Goal: Information Seeking & Learning: Learn about a topic

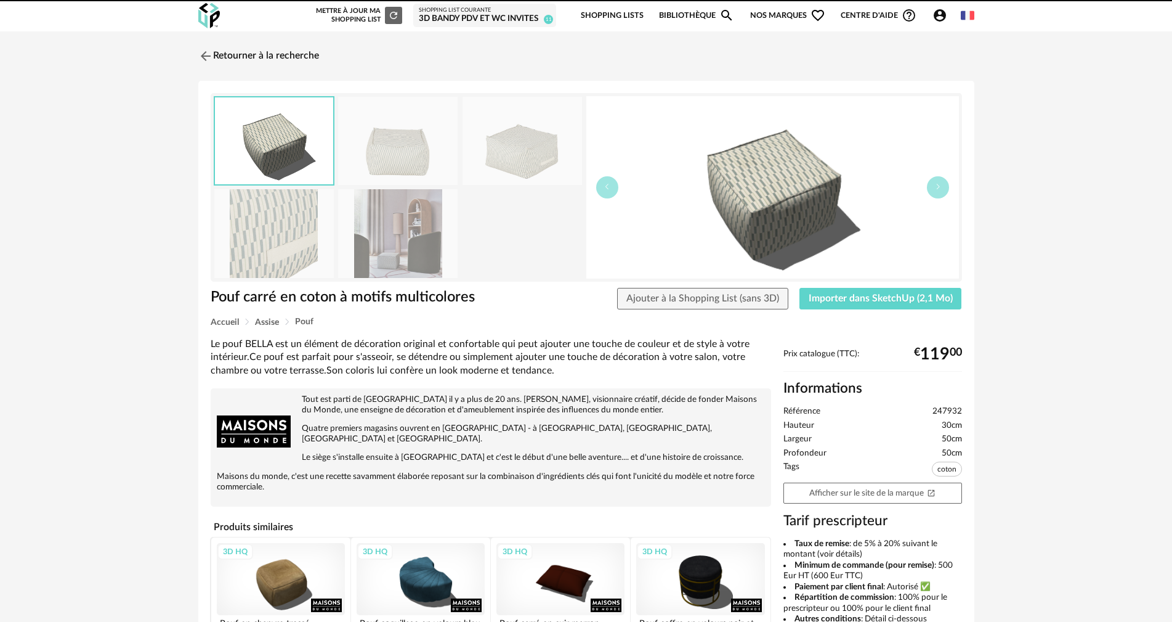
click at [682, 7] on link "Bibliothèque Magnify icon" at bounding box center [696, 15] width 75 height 29
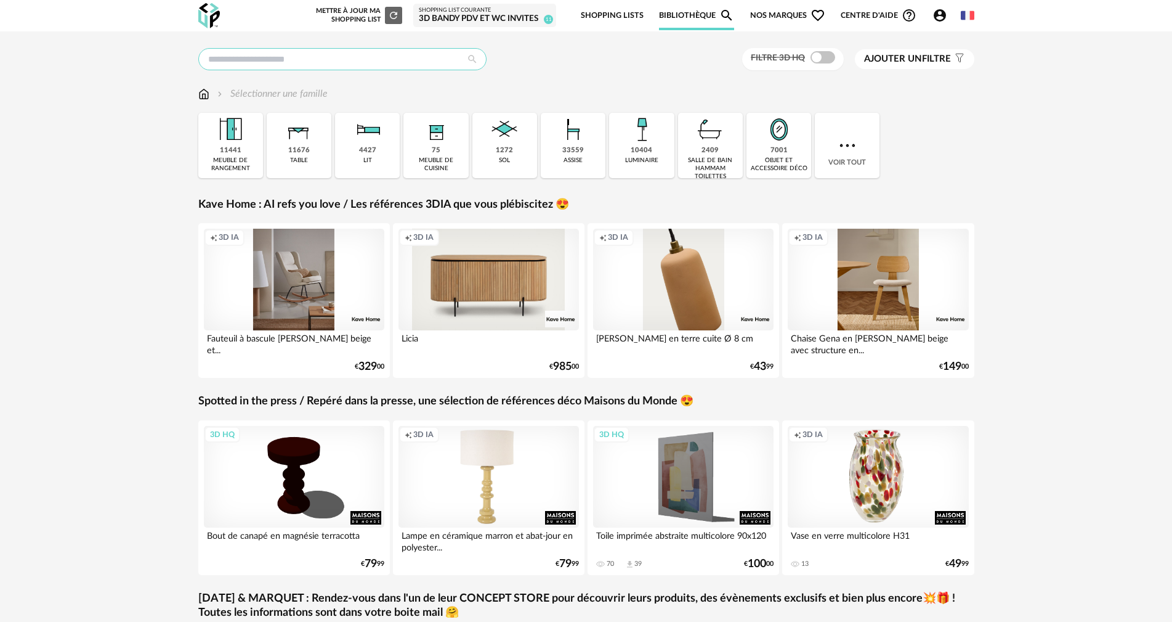
click at [328, 62] on input "text" at bounding box center [342, 59] width 288 height 22
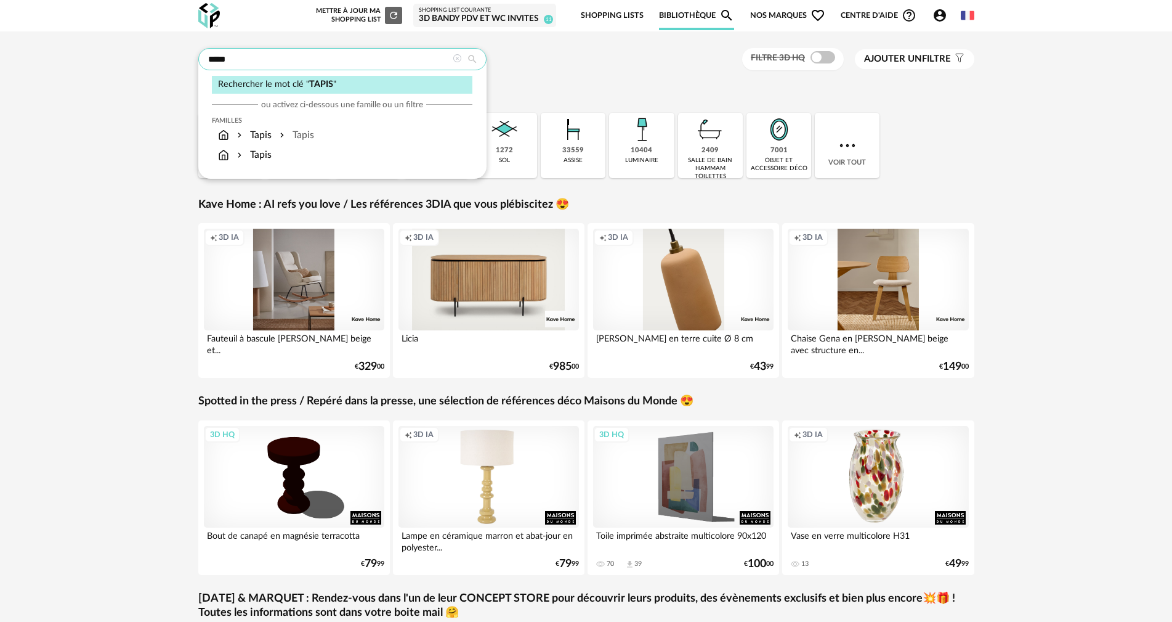
type input "*****"
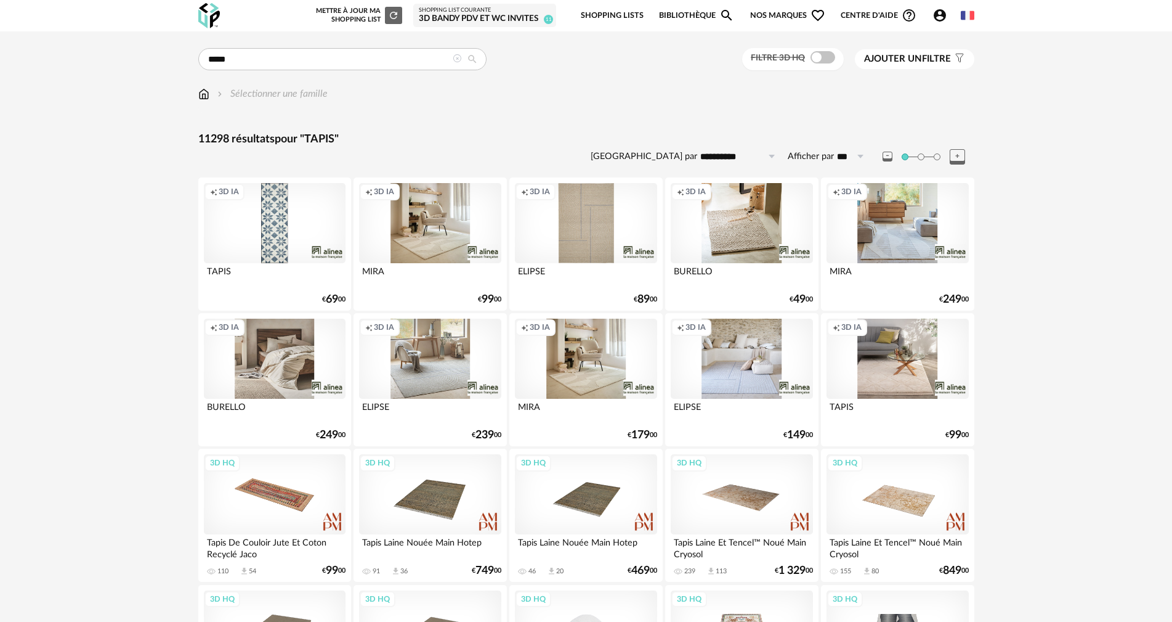
click at [871, 54] on span "Ajouter un" at bounding box center [893, 58] width 58 height 9
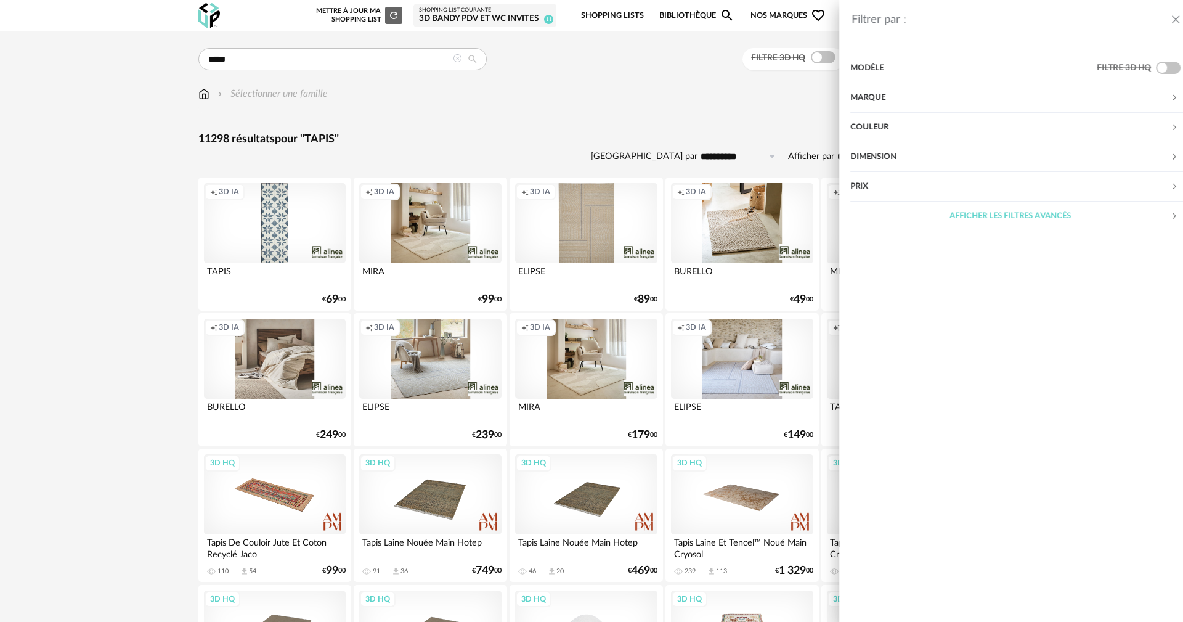
click at [924, 124] on div "Couleur" at bounding box center [999, 128] width 320 height 30
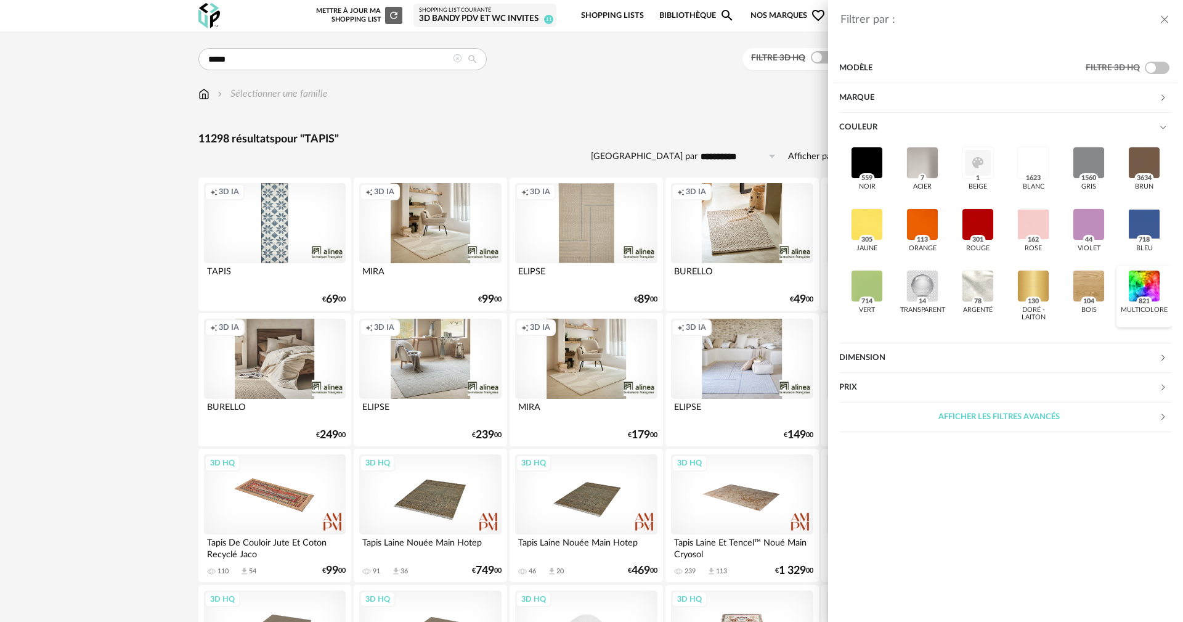
click at [1148, 283] on div at bounding box center [1144, 286] width 32 height 32
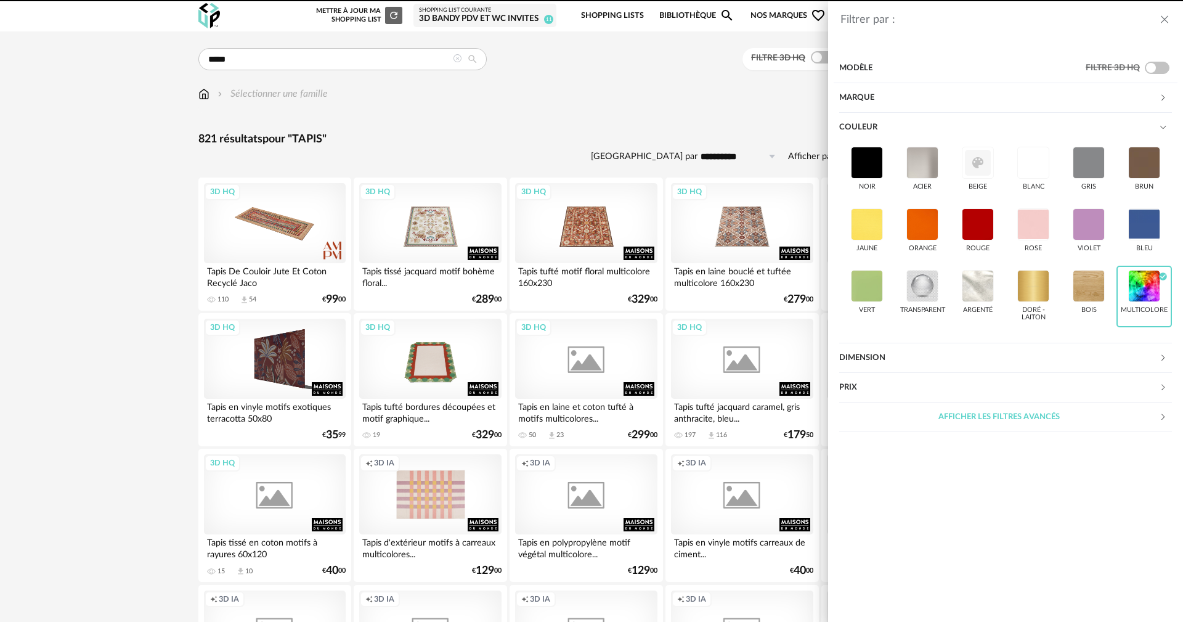
click at [663, 87] on div "Filtrer par : Modèle Filtre 3D HQ Marque &tradition 0 101 Copenhagen 0 366 Conc…" at bounding box center [591, 311] width 1183 height 622
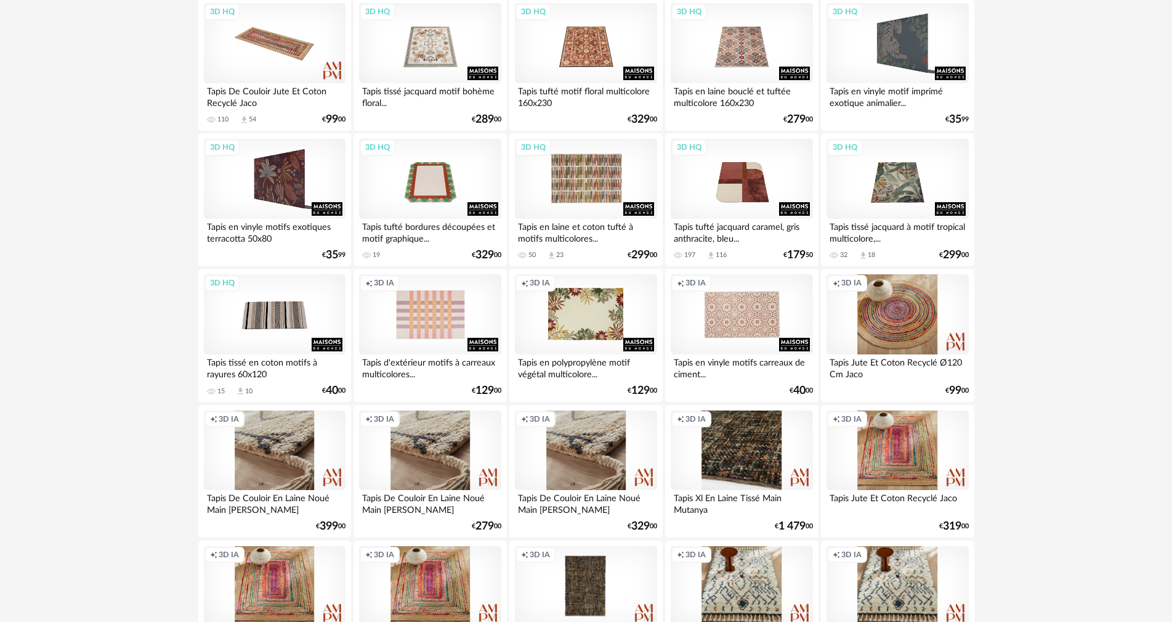
scroll to position [185, 0]
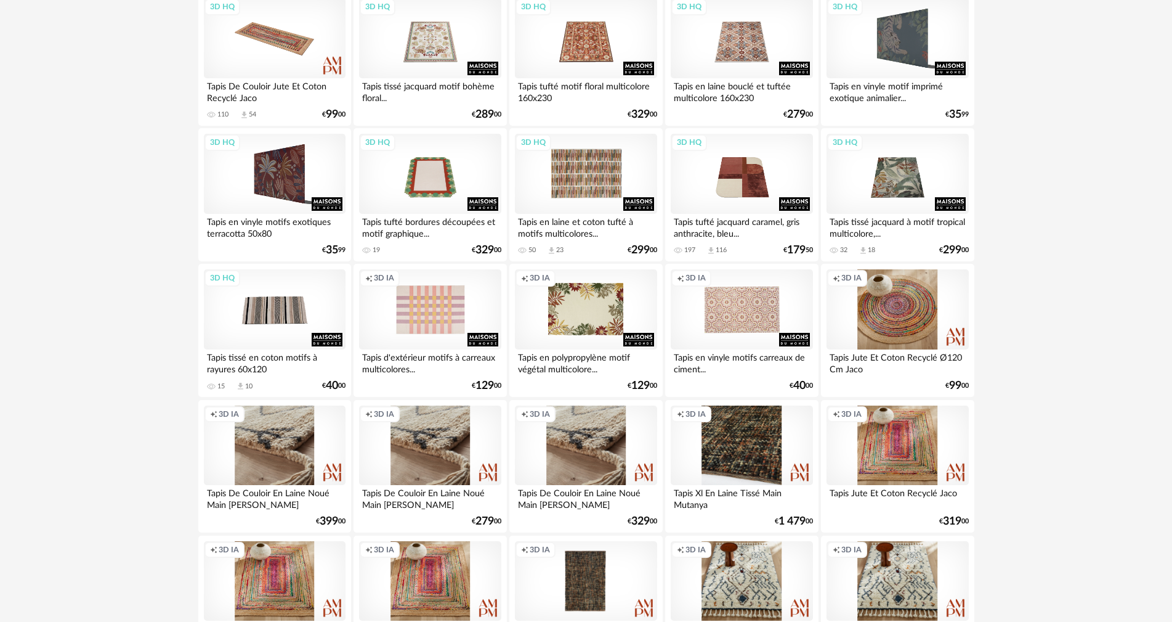
click at [601, 167] on div "3D HQ" at bounding box center [586, 174] width 142 height 80
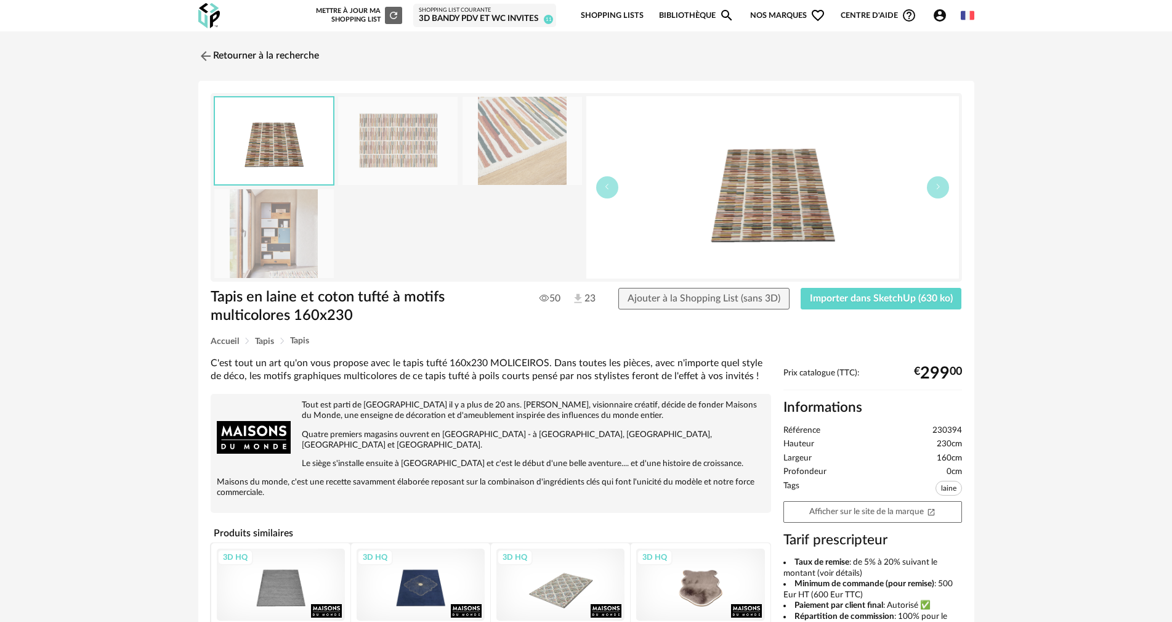
click at [388, 148] on img at bounding box center [398, 141] width 120 height 88
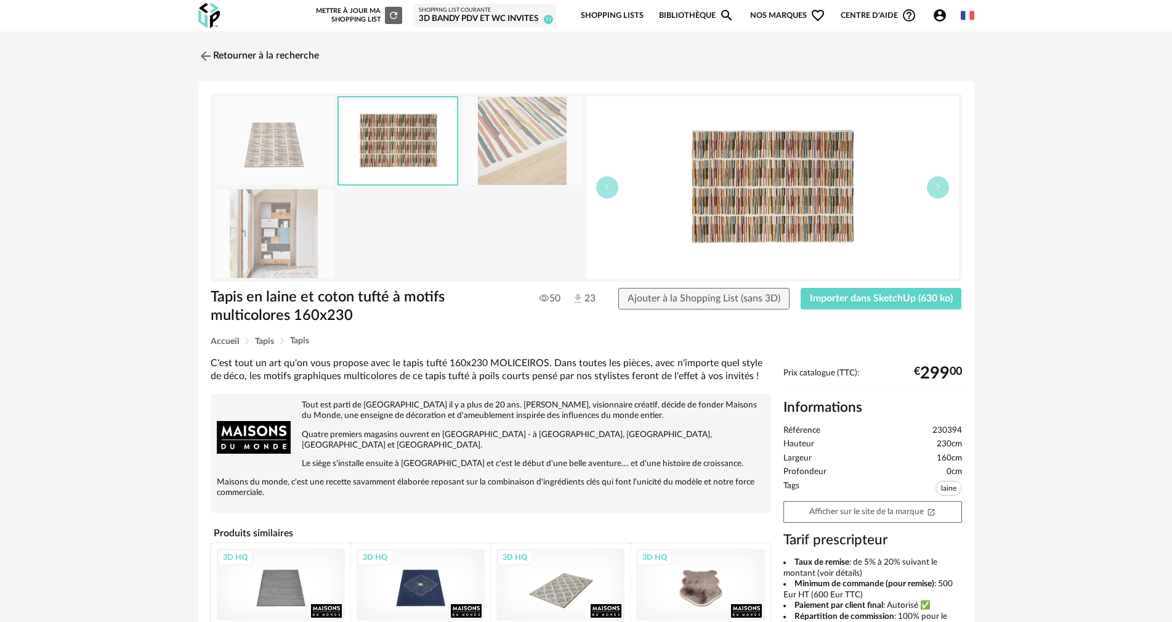
click at [825, 195] on img at bounding box center [773, 187] width 373 height 182
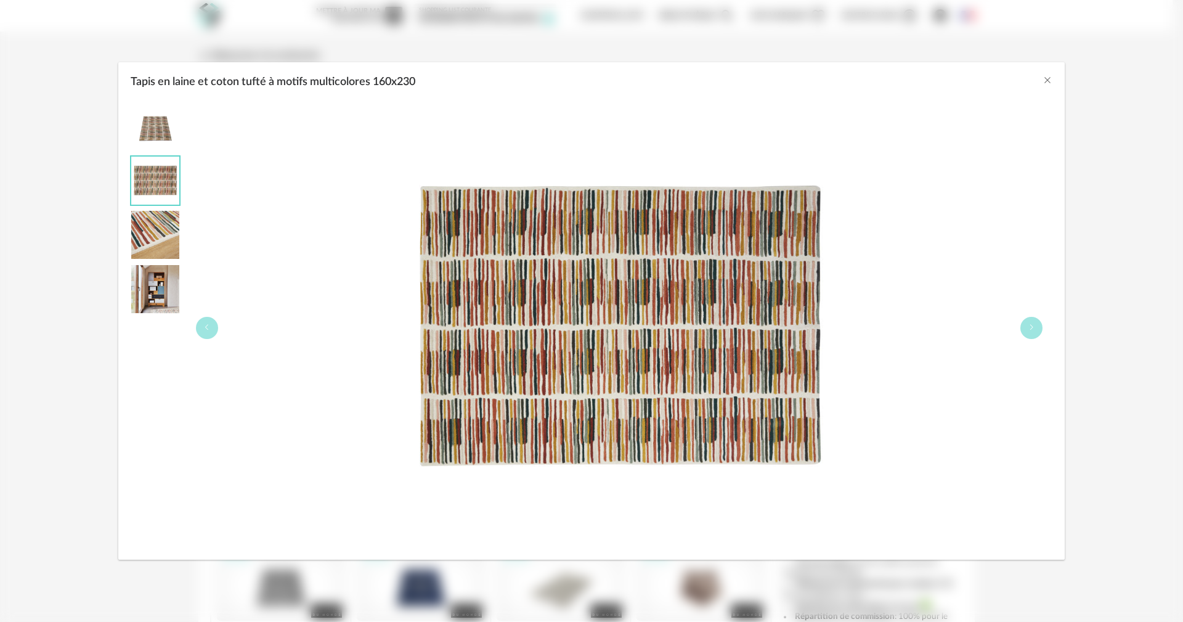
click at [1053, 81] on div "Tapis en laine et coton tufté à motifs multicolores 160x230" at bounding box center [591, 78] width 946 height 33
click at [1048, 80] on icon "Close" at bounding box center [1047, 80] width 10 height 10
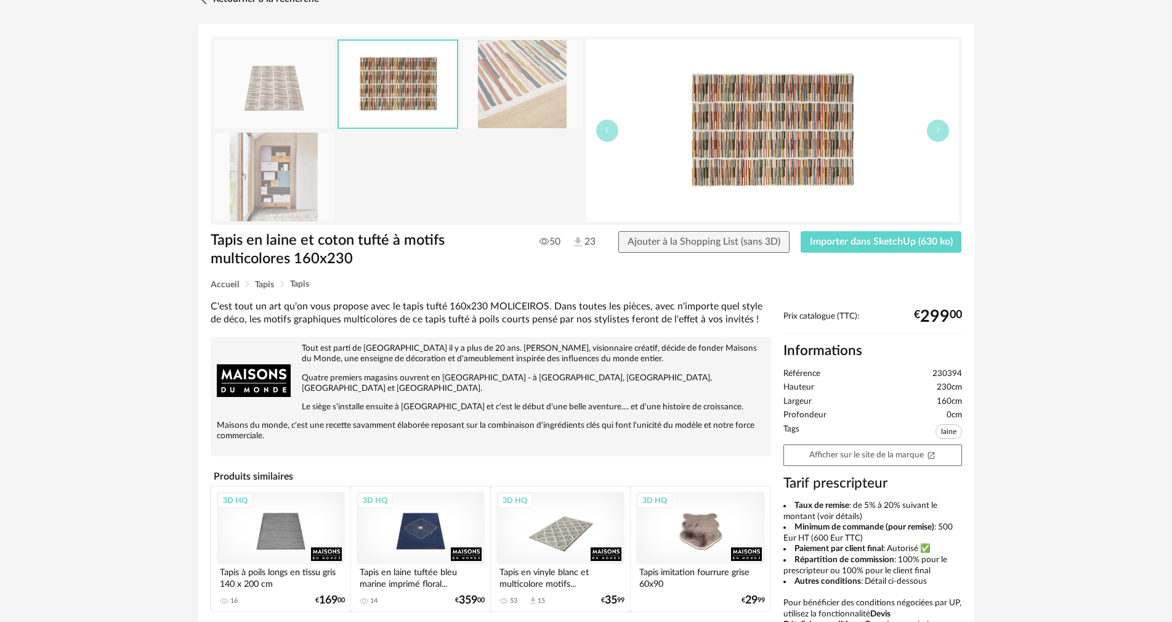
scroll to position [62, 0]
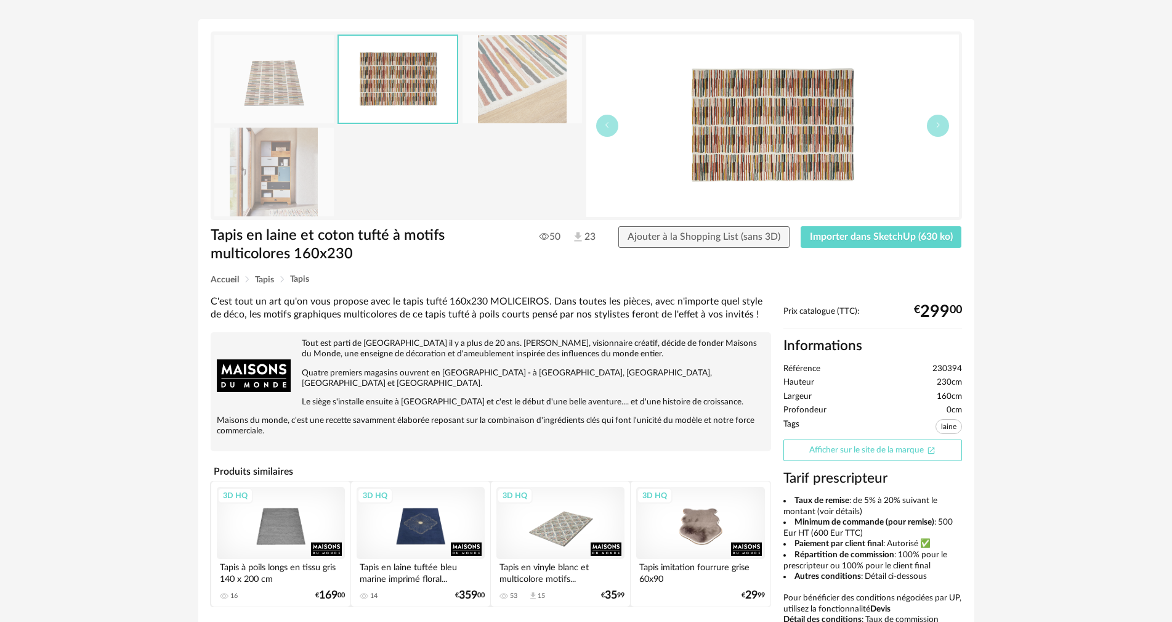
click at [849, 445] on link "Afficher sur le site de la marque Open In New icon" at bounding box center [873, 450] width 179 height 22
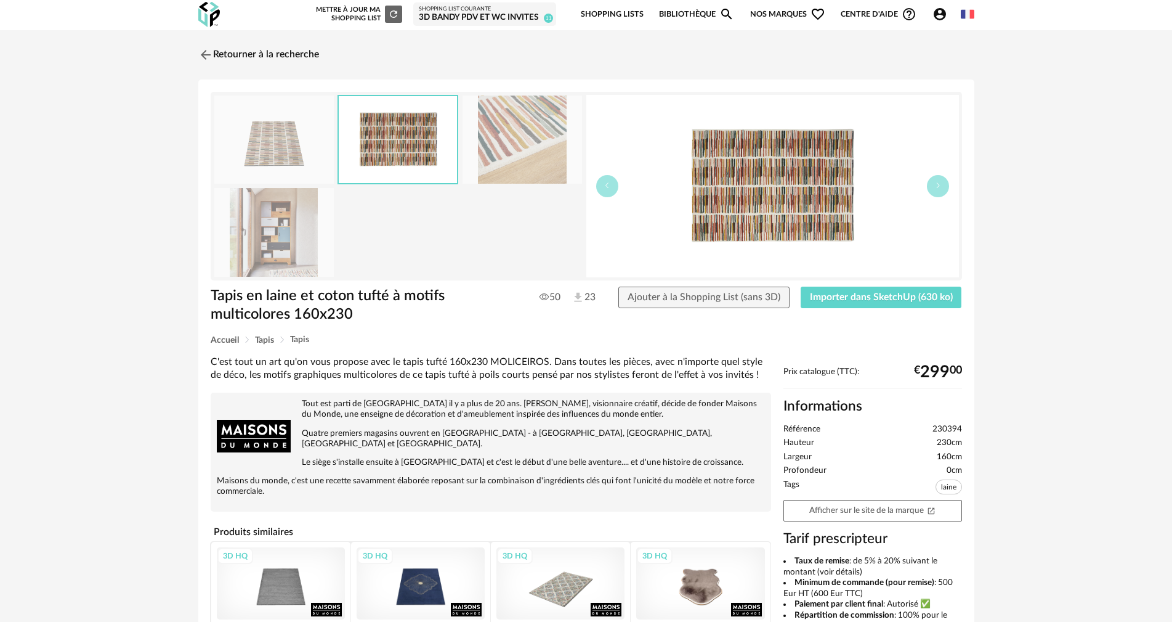
scroll to position [0, 0]
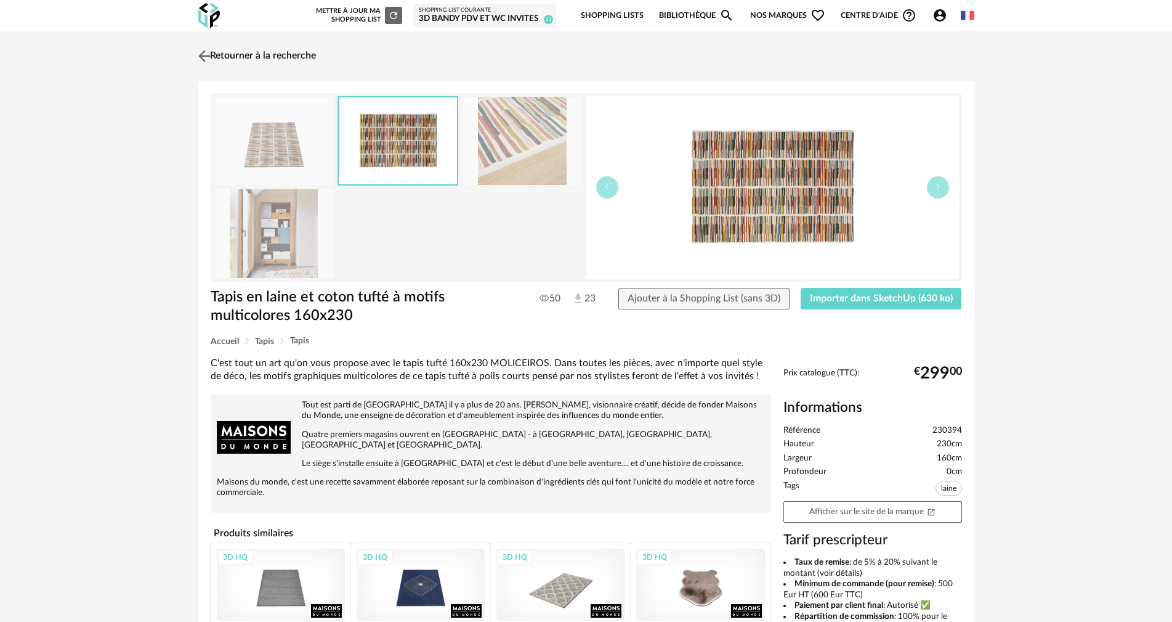
click at [209, 51] on img at bounding box center [204, 56] width 18 height 18
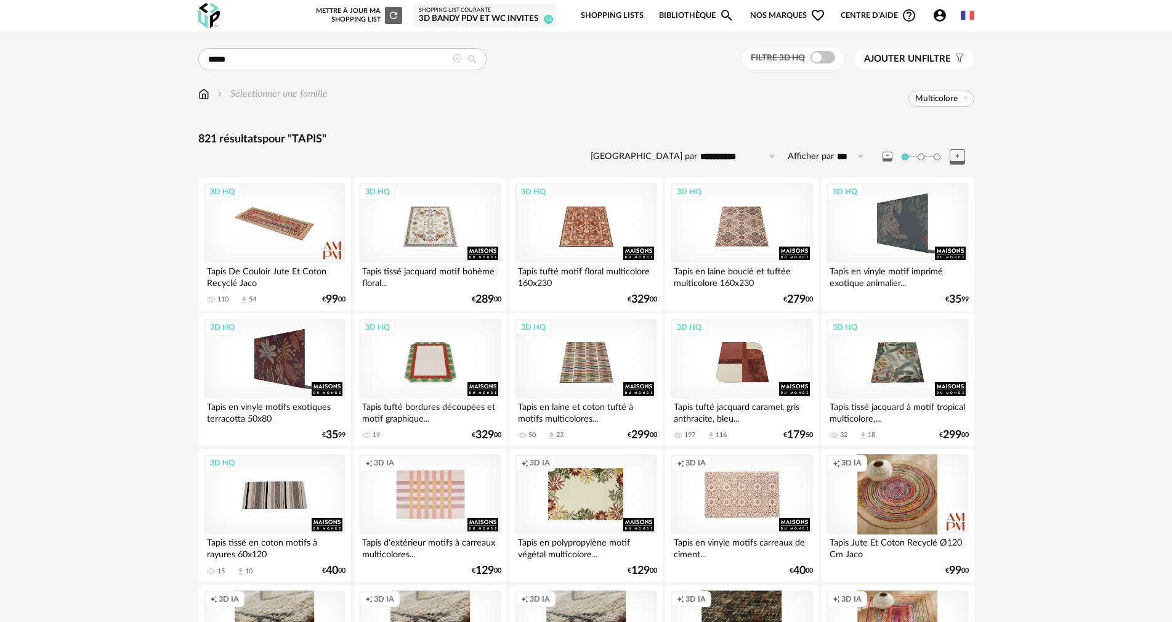
click at [957, 101] on span "Multicolore" at bounding box center [937, 98] width 43 height 11
click at [964, 100] on icon at bounding box center [966, 98] width 8 height 8
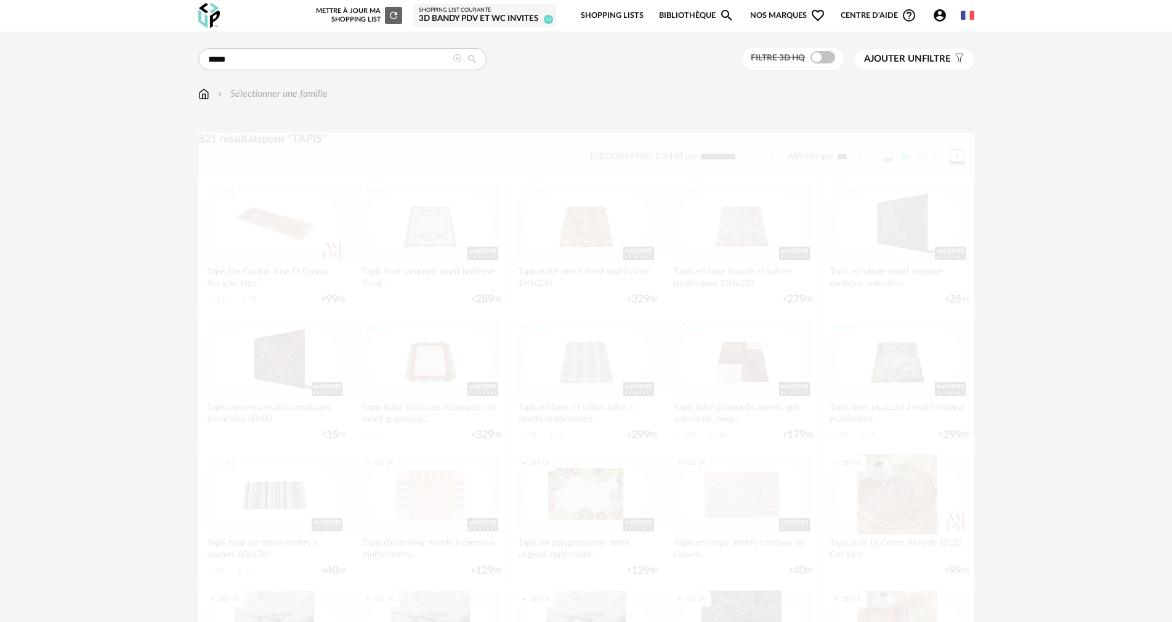
click at [892, 55] on span "Ajouter un" at bounding box center [893, 58] width 58 height 9
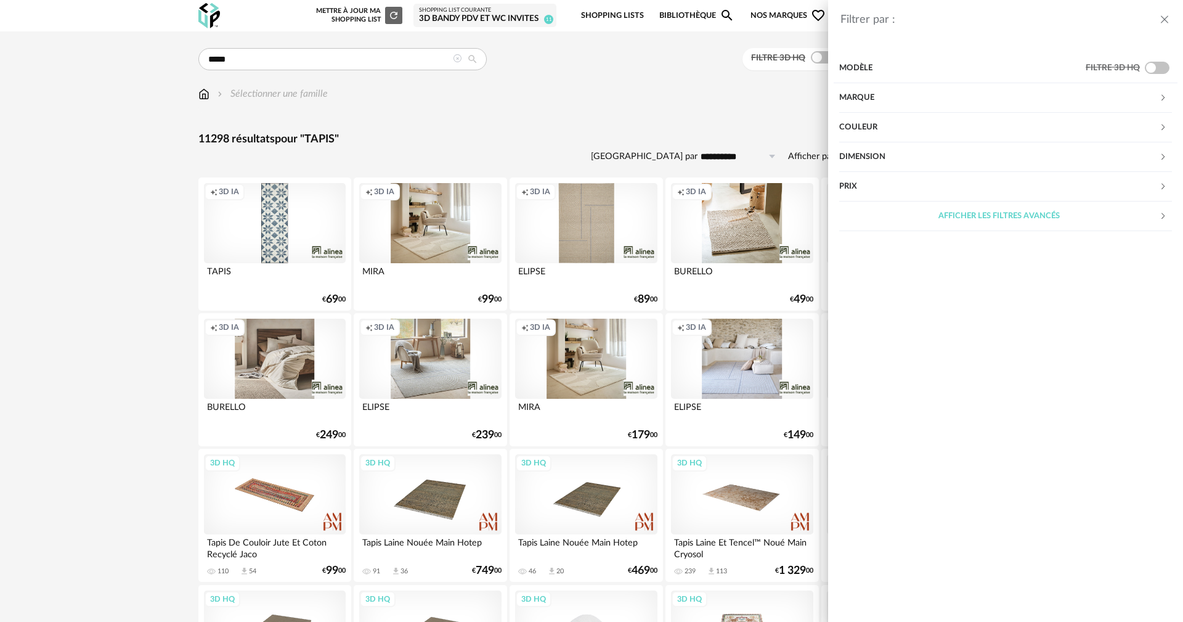
click at [875, 126] on div "Couleur" at bounding box center [999, 128] width 320 height 30
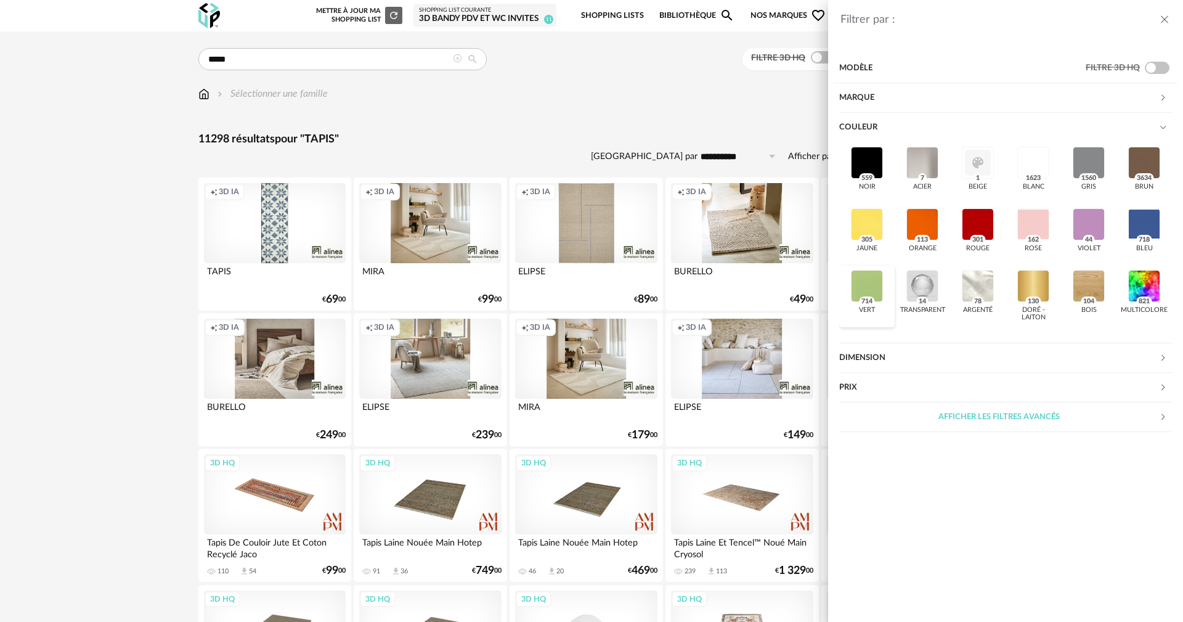
click at [870, 292] on div at bounding box center [867, 286] width 32 height 32
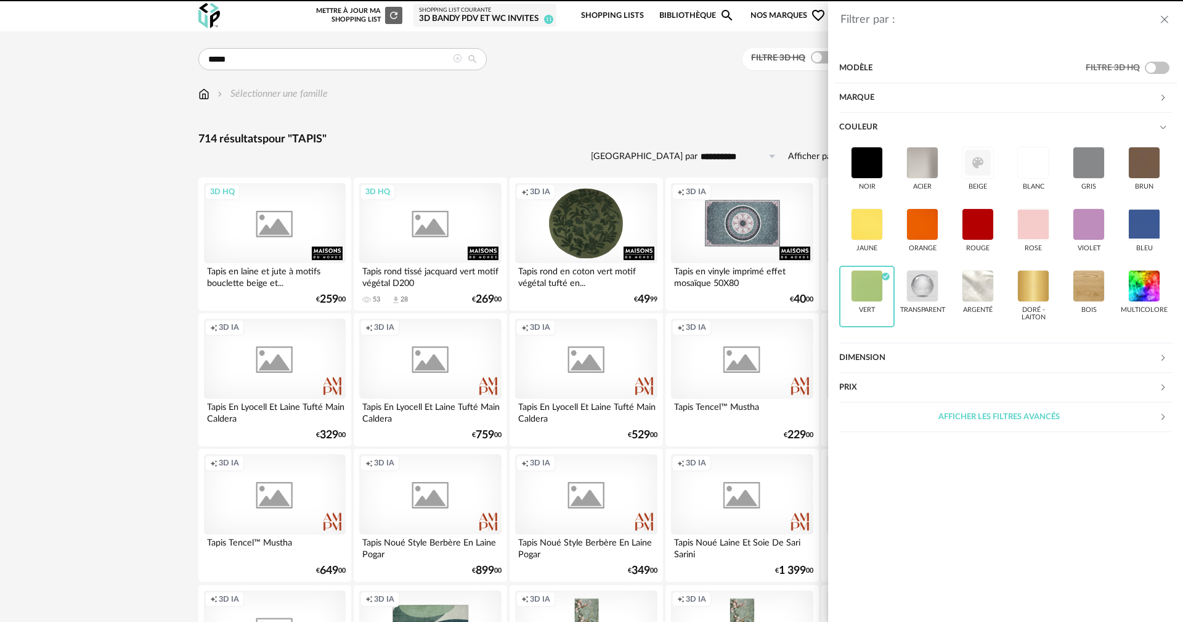
click at [636, 94] on div "Filtrer par : Modèle Filtre 3D HQ Marque &tradition 6 101 Copenhagen 0 366 Conc…" at bounding box center [591, 311] width 1183 height 622
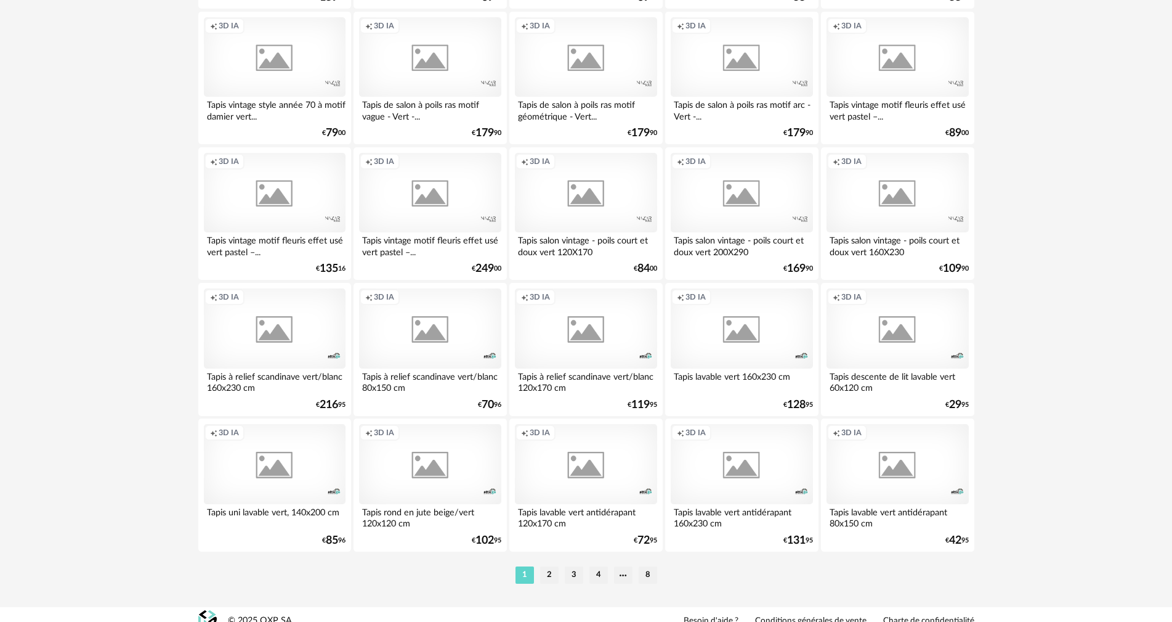
scroll to position [2349, 0]
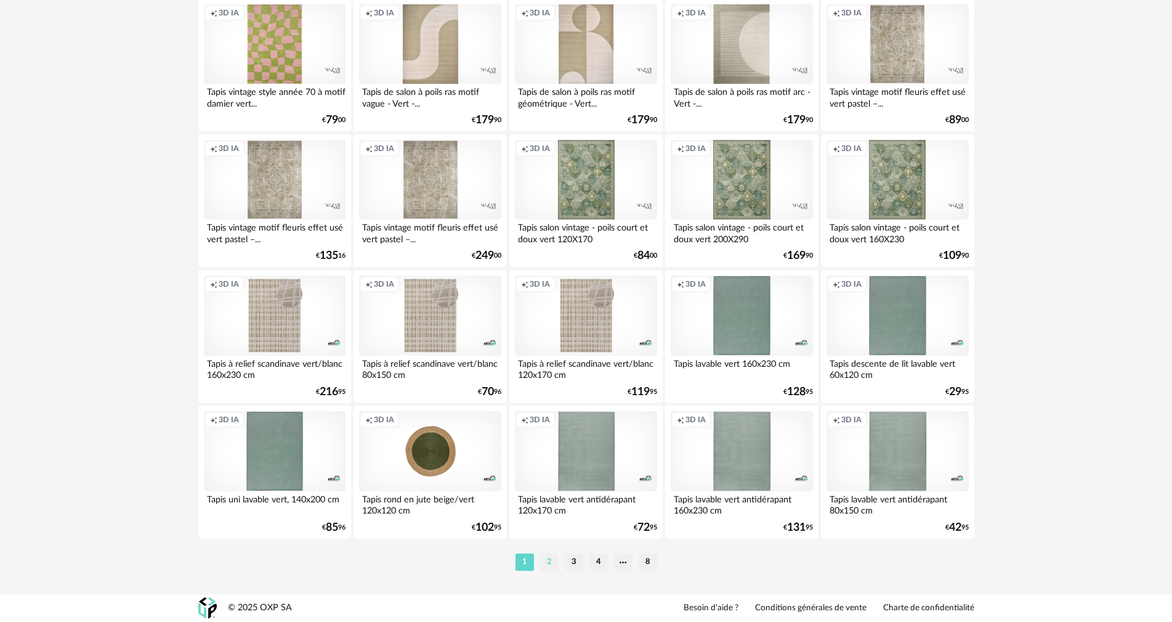
click at [550, 558] on li "2" at bounding box center [549, 561] width 18 height 17
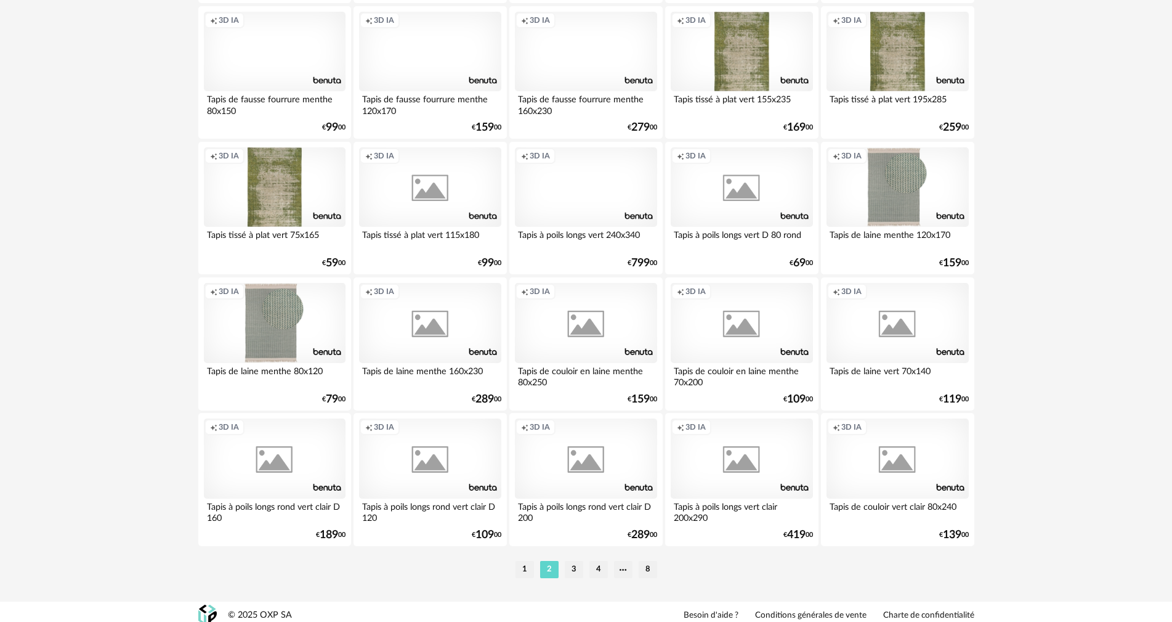
scroll to position [2349, 0]
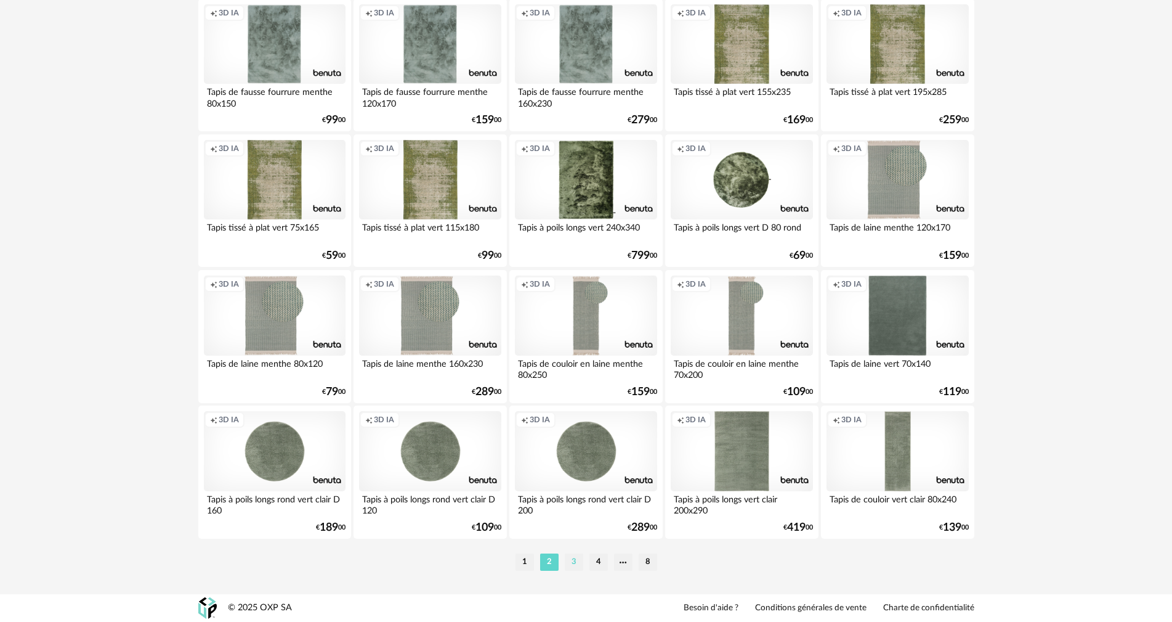
click at [572, 563] on li "3" at bounding box center [574, 561] width 18 height 17
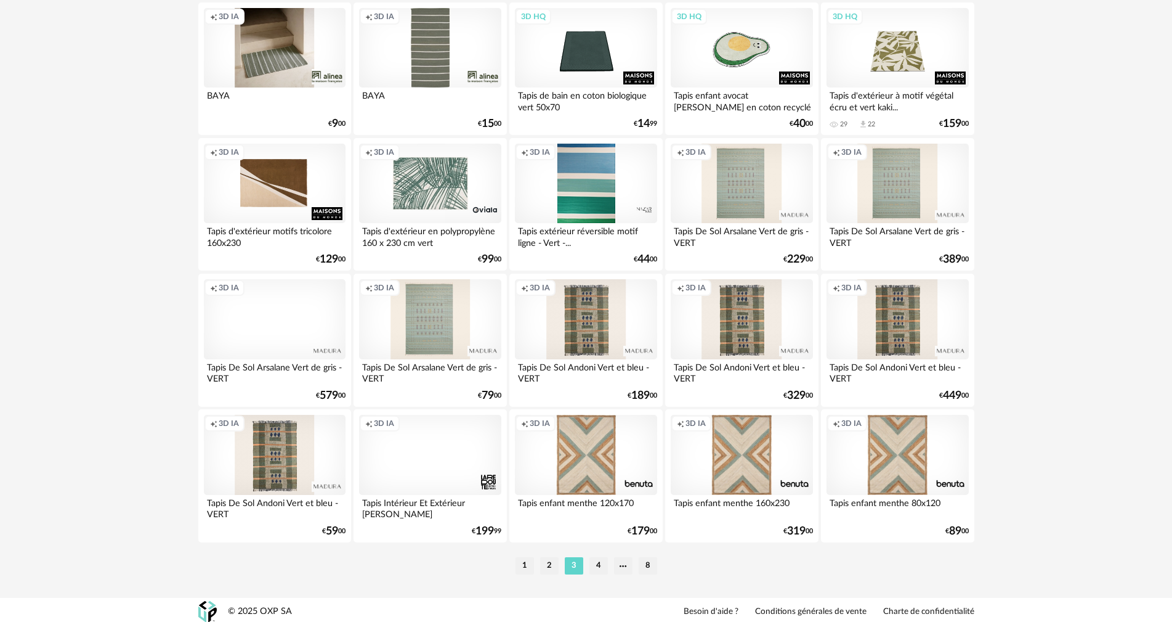
scroll to position [2349, 0]
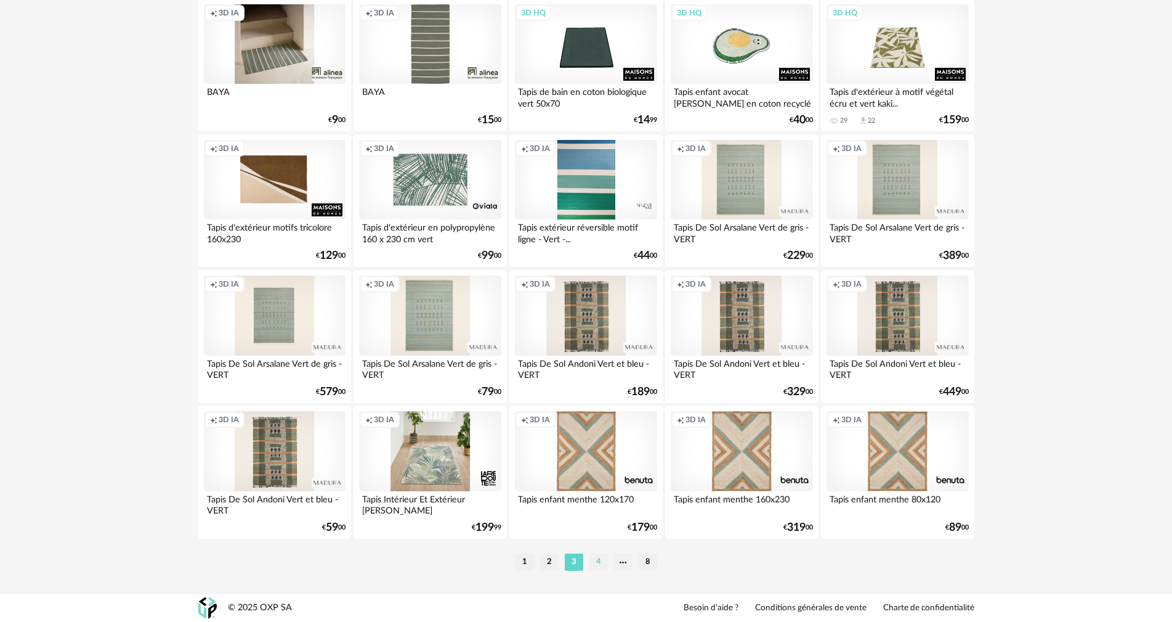
click at [595, 558] on li "4" at bounding box center [599, 561] width 18 height 17
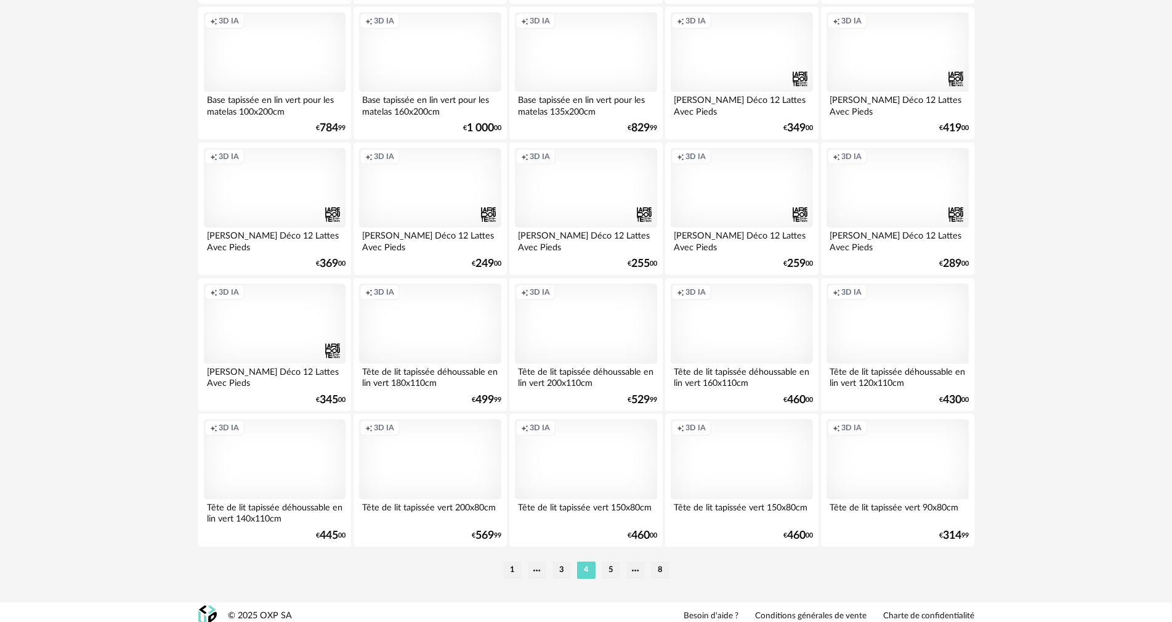
scroll to position [2349, 0]
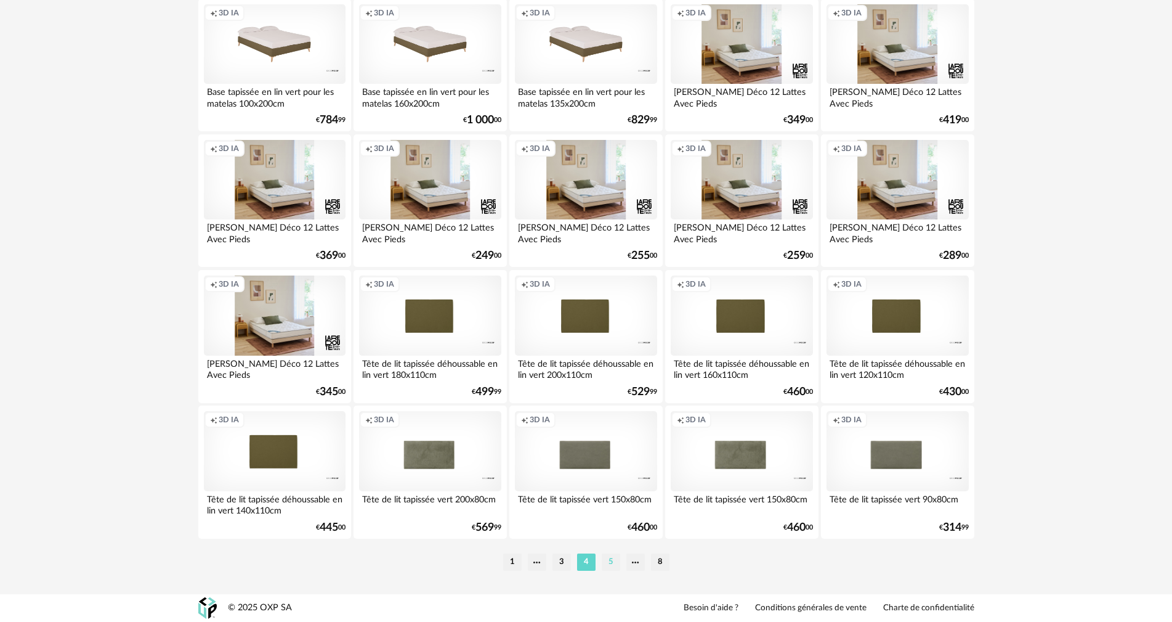
click at [607, 562] on li "5" at bounding box center [611, 561] width 18 height 17
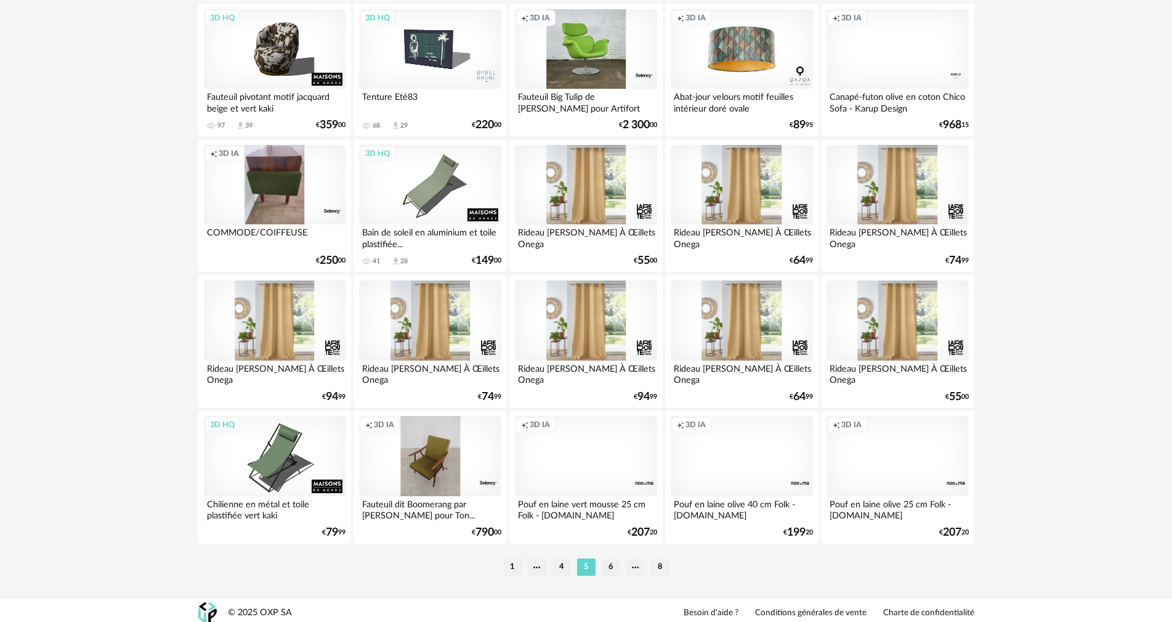
scroll to position [2349, 0]
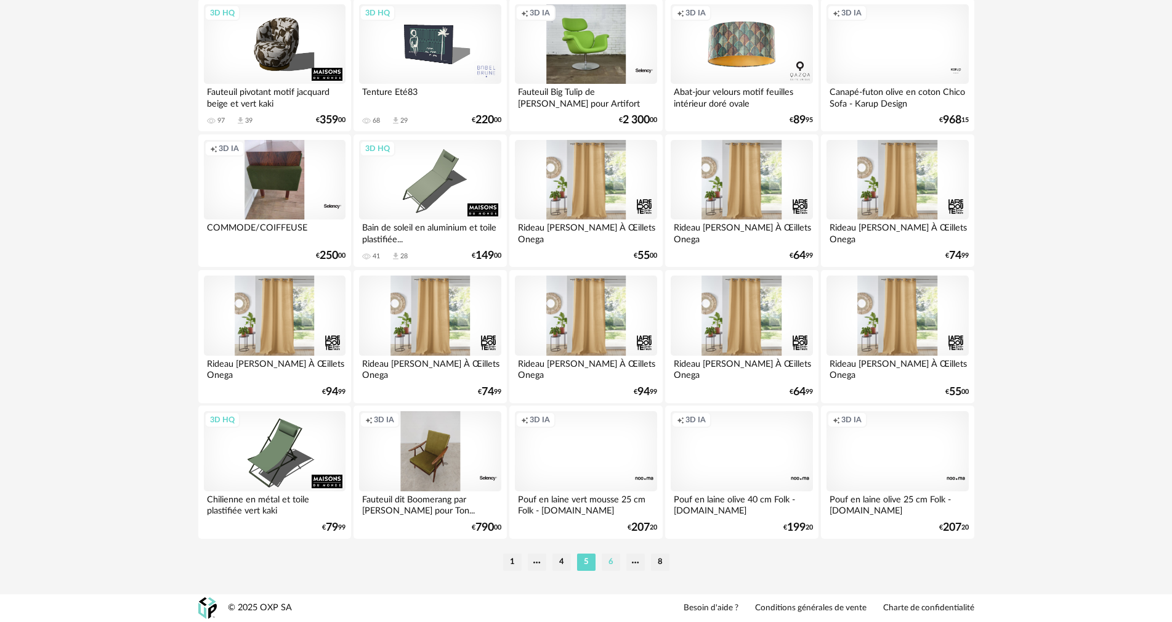
click at [603, 560] on li "6" at bounding box center [611, 561] width 18 height 17
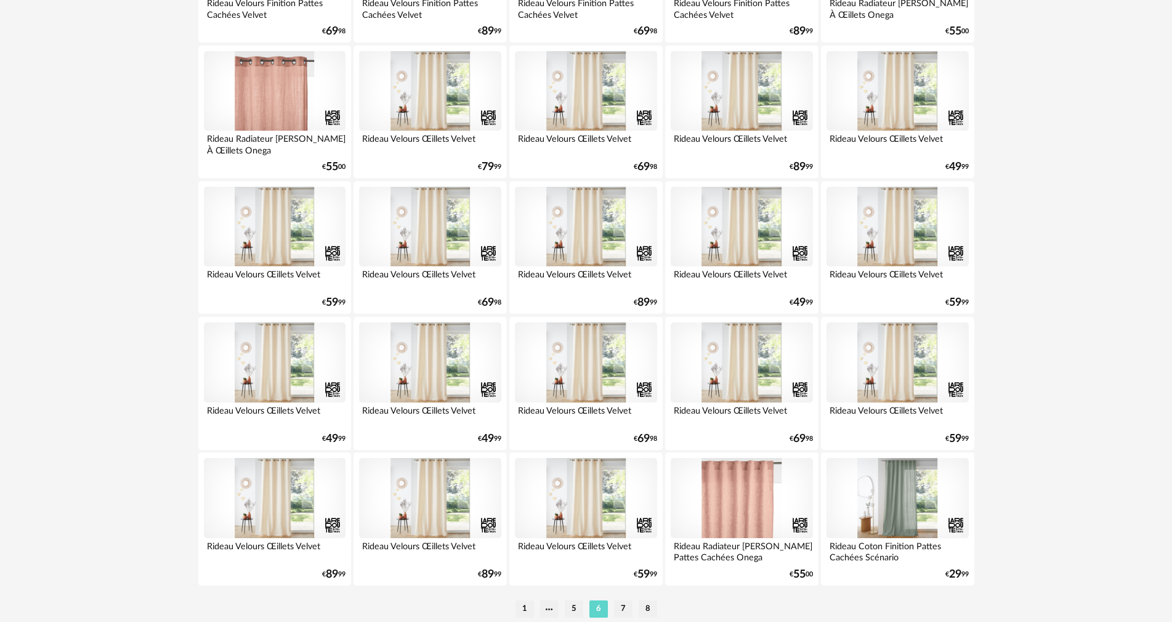
scroll to position [2349, 0]
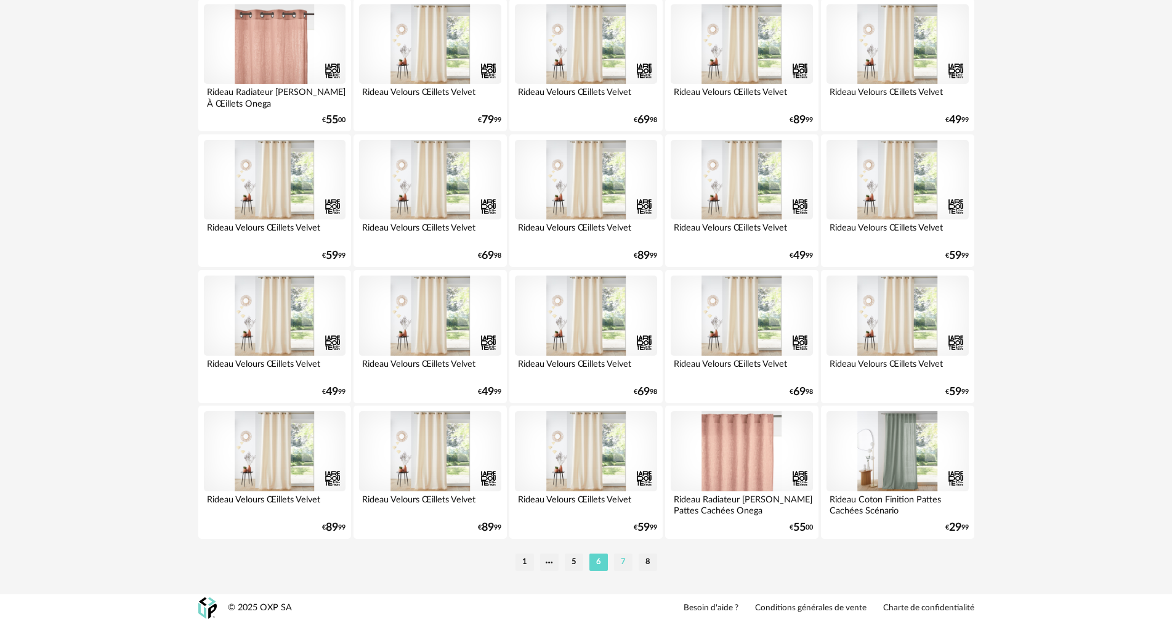
click at [630, 559] on li "7" at bounding box center [623, 561] width 18 height 17
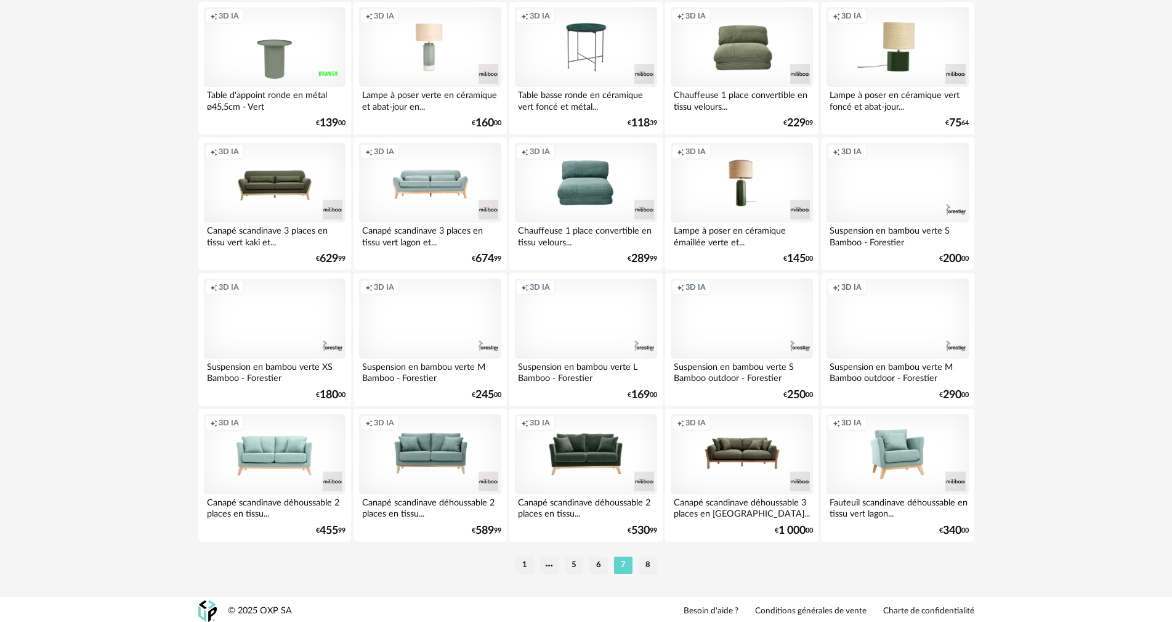
scroll to position [2349, 0]
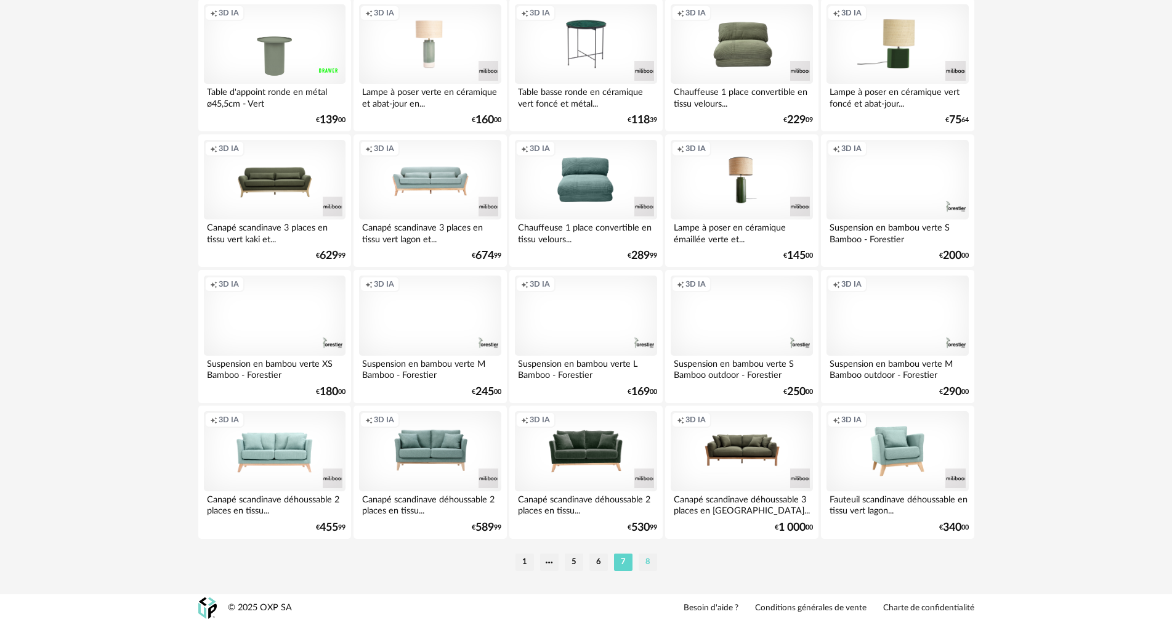
click at [643, 567] on li "8" at bounding box center [648, 561] width 18 height 17
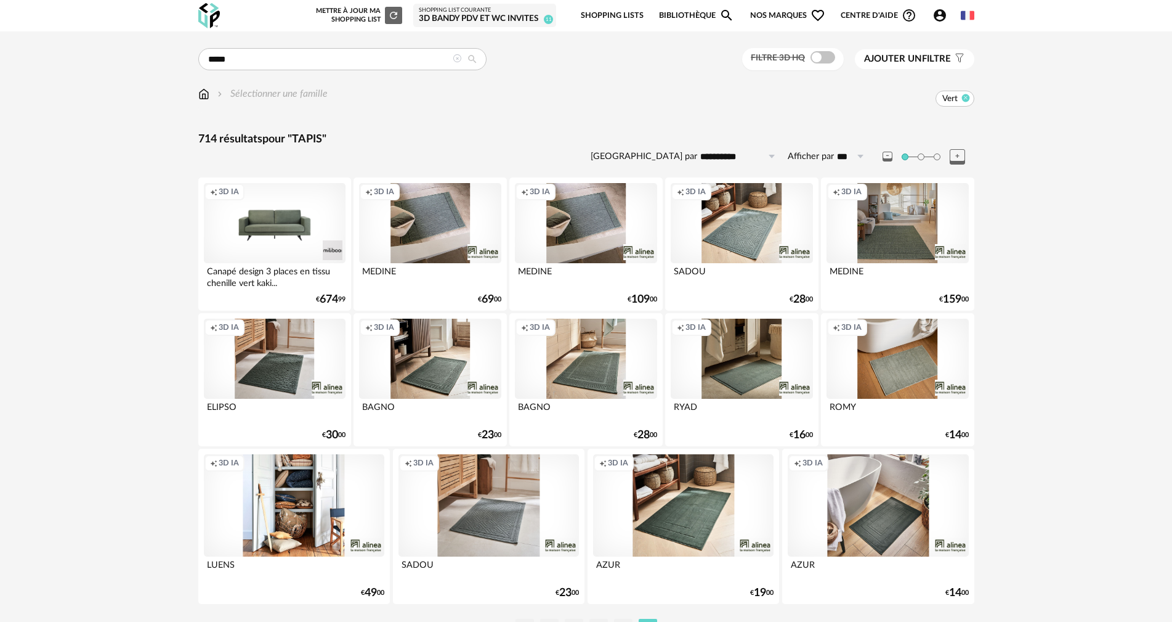
click at [964, 98] on icon at bounding box center [966, 98] width 8 height 8
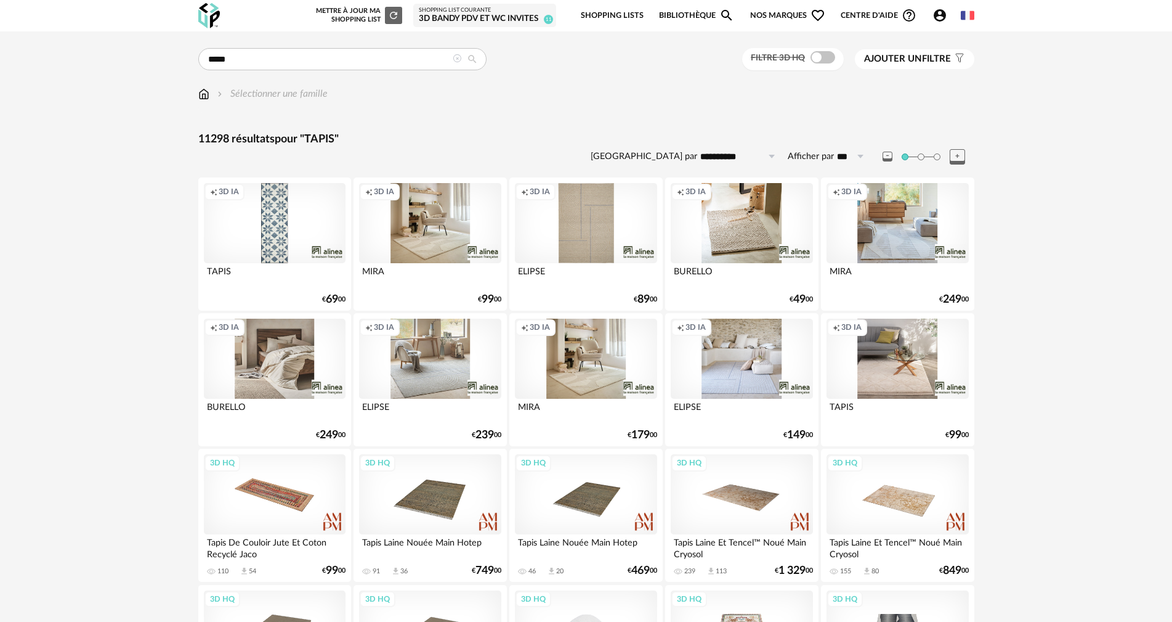
click at [938, 54] on span "Ajouter un filtre" at bounding box center [907, 59] width 87 height 12
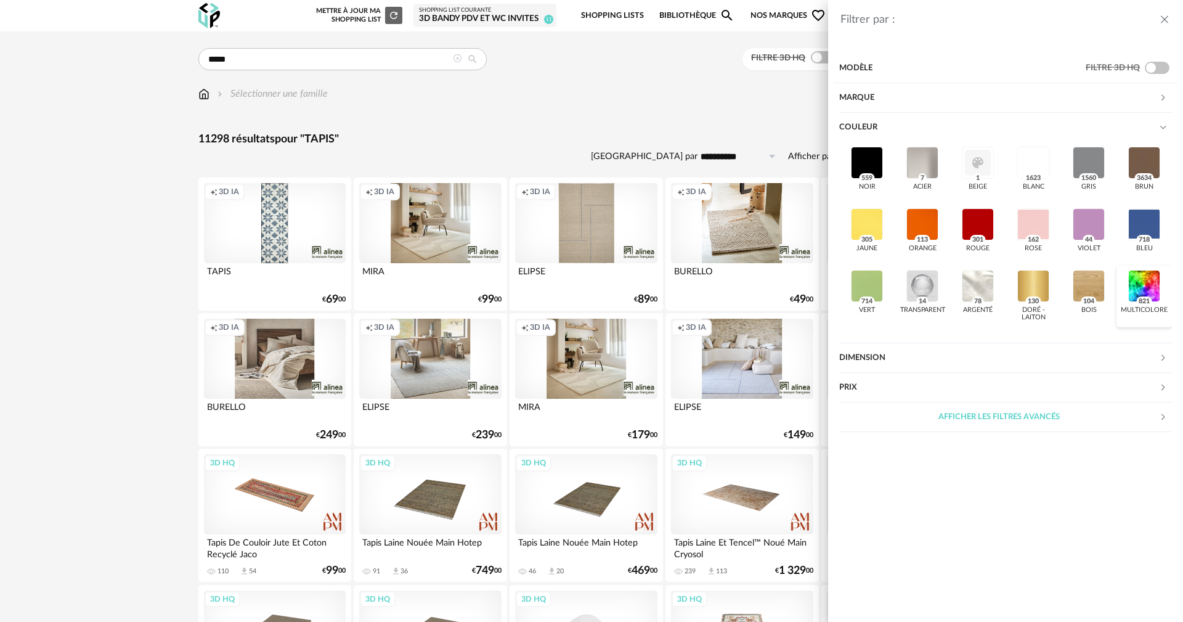
click at [1144, 283] on div at bounding box center [1144, 286] width 32 height 32
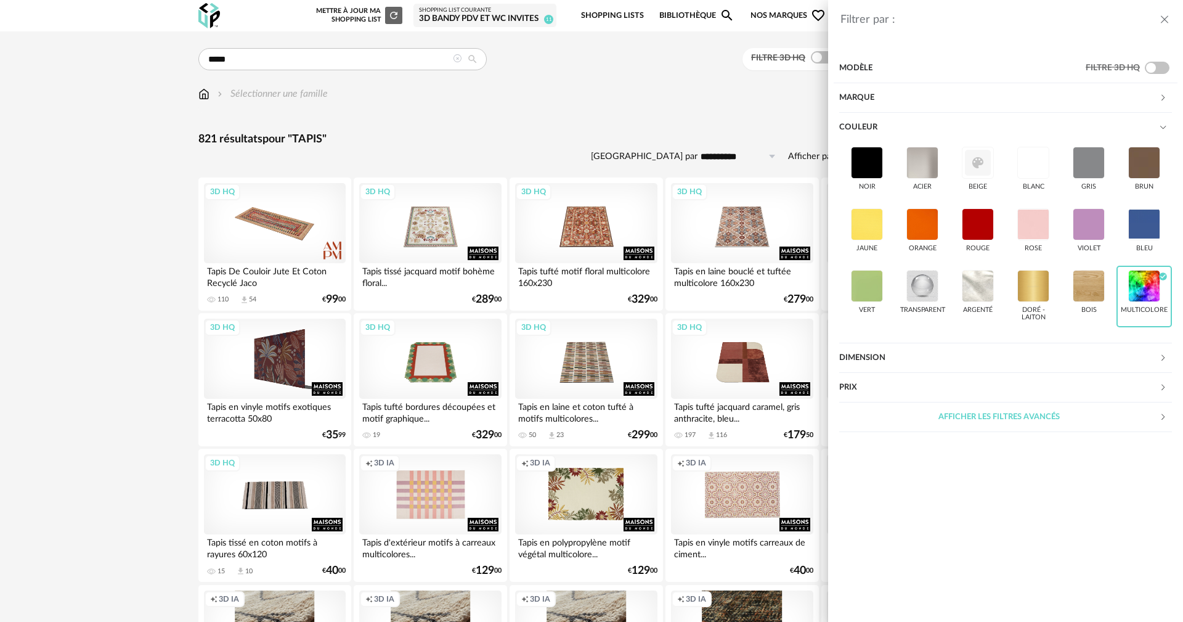
click at [673, 76] on div "Filtrer par : Modèle Filtre 3D HQ Marque &tradition 0 101 Copenhagen 0 366 Conc…" at bounding box center [591, 311] width 1183 height 622
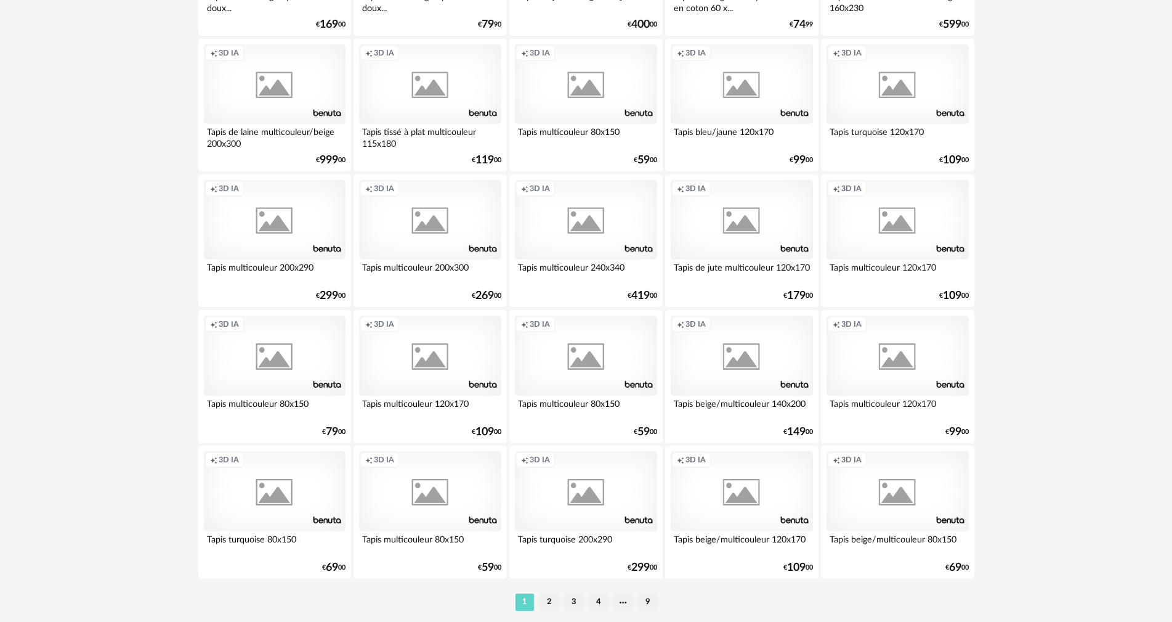
scroll to position [2349, 0]
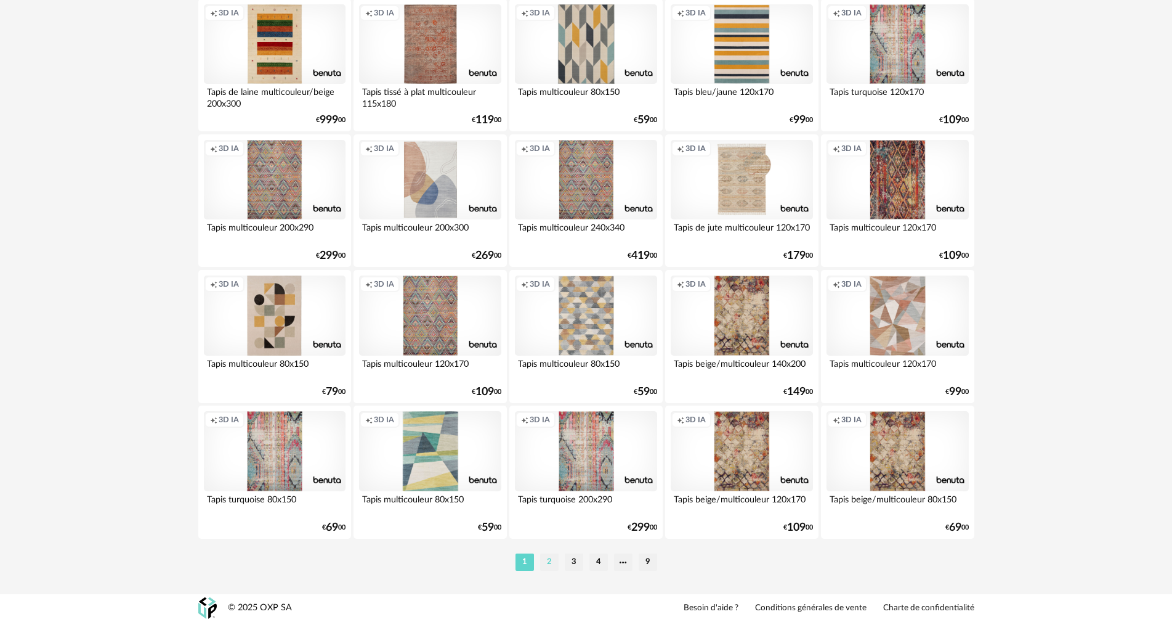
click at [550, 562] on li "2" at bounding box center [549, 561] width 18 height 17
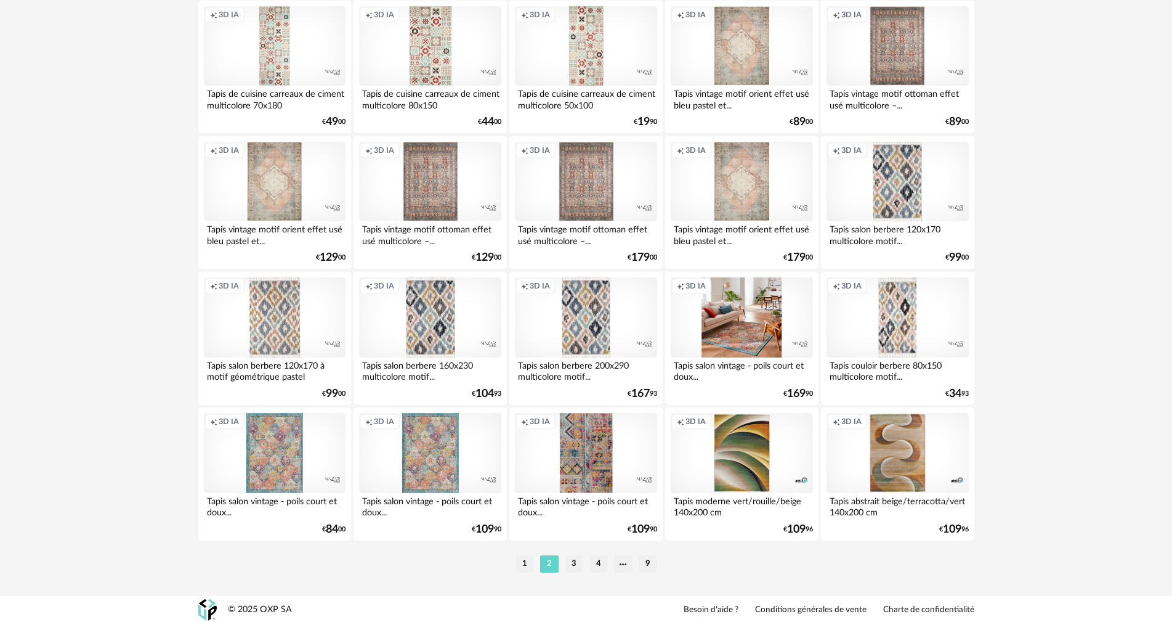
scroll to position [2349, 0]
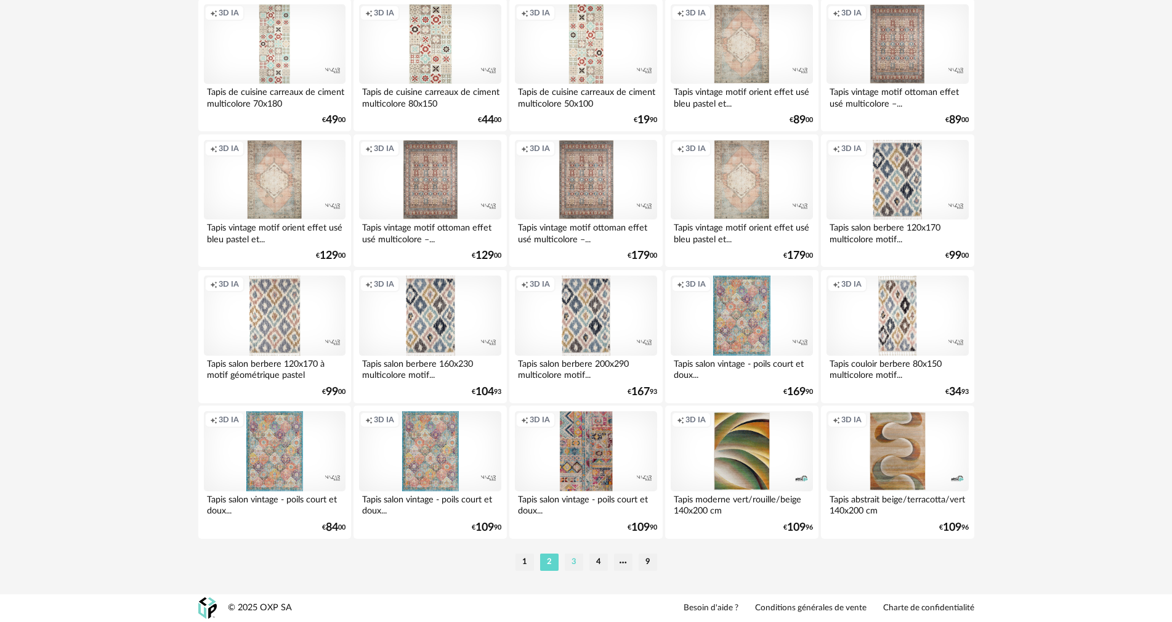
click at [575, 566] on li "3" at bounding box center [574, 561] width 18 height 17
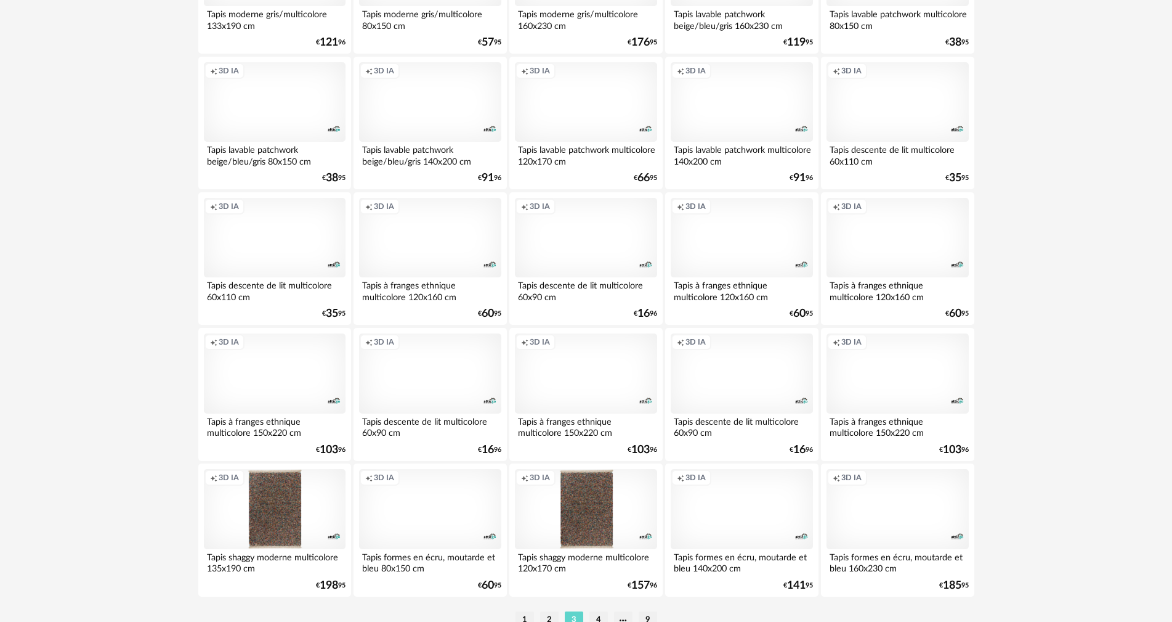
scroll to position [2349, 0]
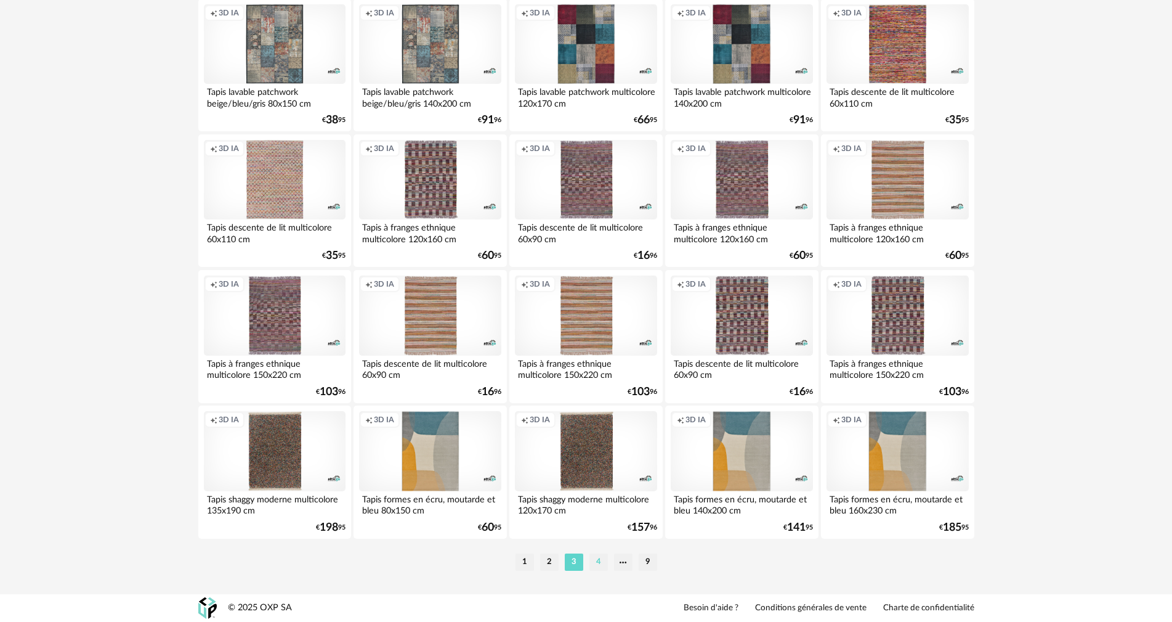
click at [596, 563] on li "4" at bounding box center [599, 561] width 18 height 17
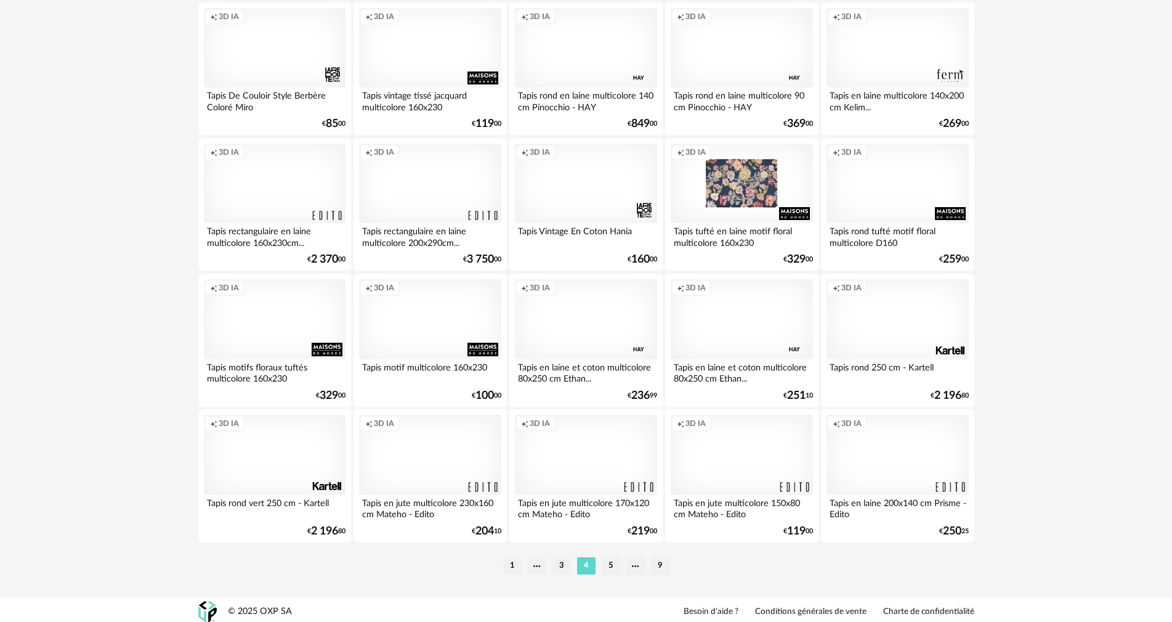
scroll to position [2349, 0]
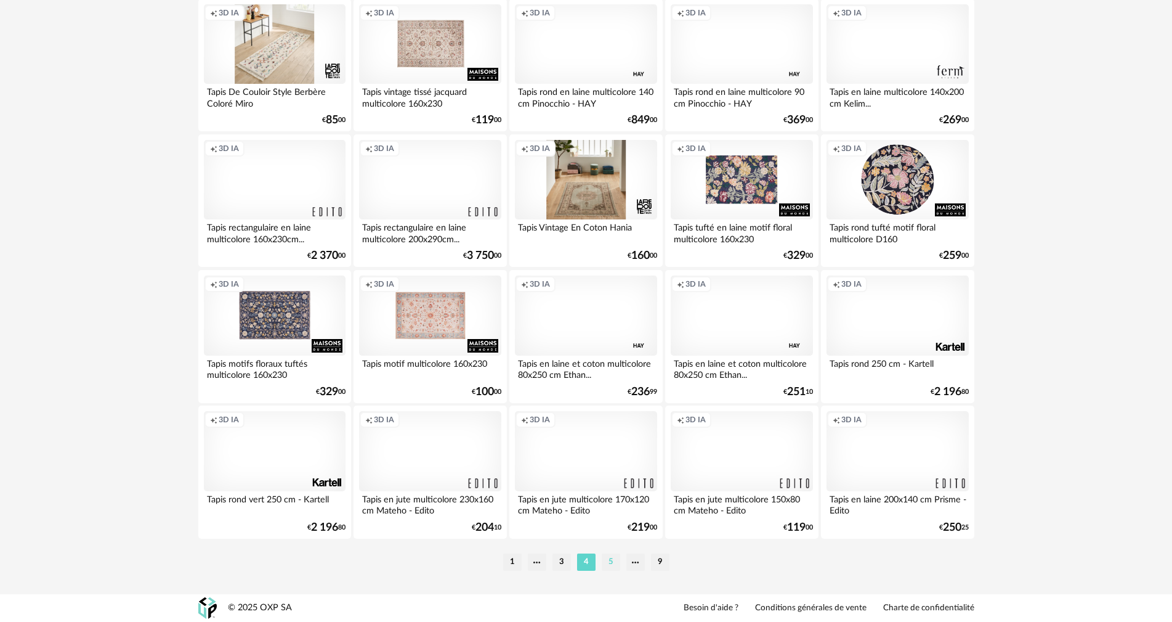
click at [606, 559] on li "5" at bounding box center [611, 561] width 18 height 17
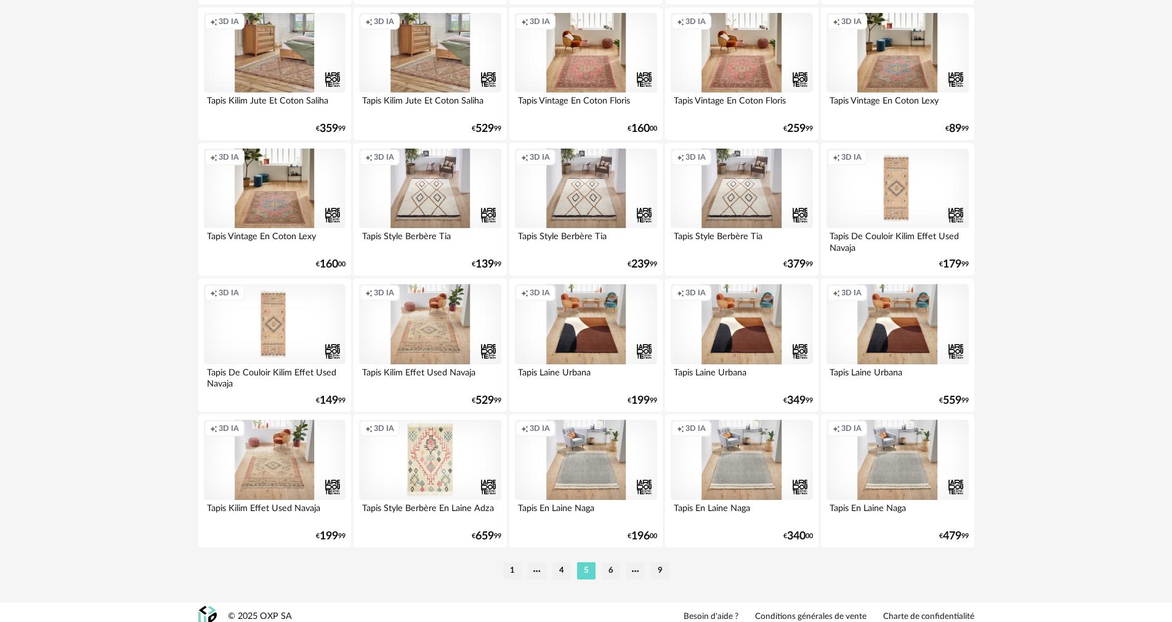
scroll to position [2349, 0]
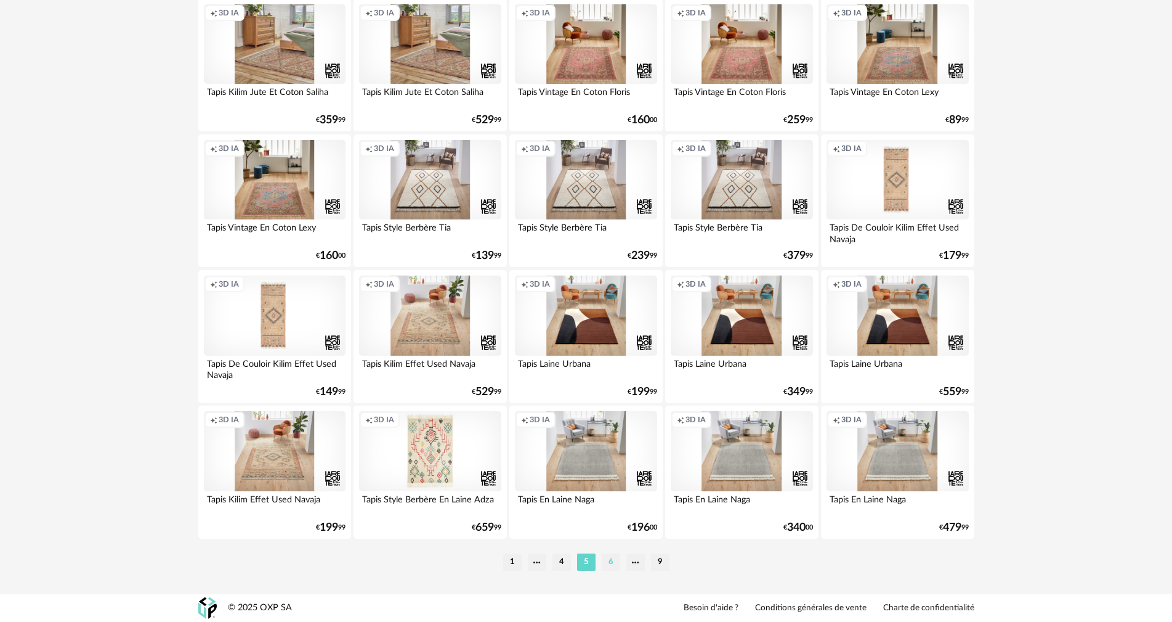
click at [609, 559] on li "6" at bounding box center [611, 561] width 18 height 17
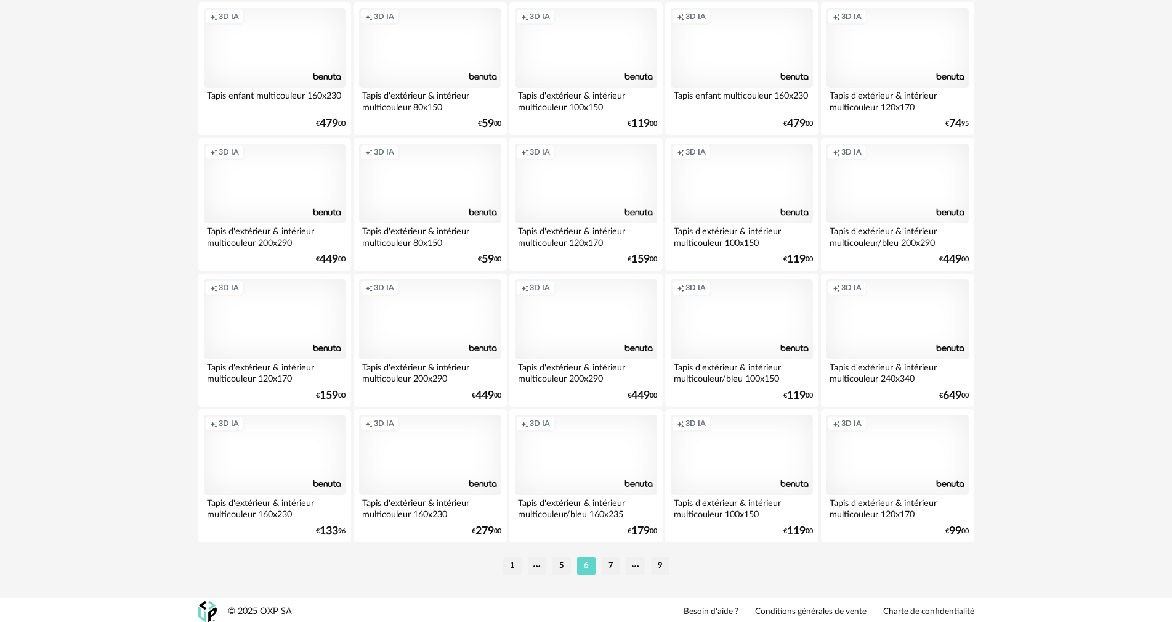
scroll to position [2349, 0]
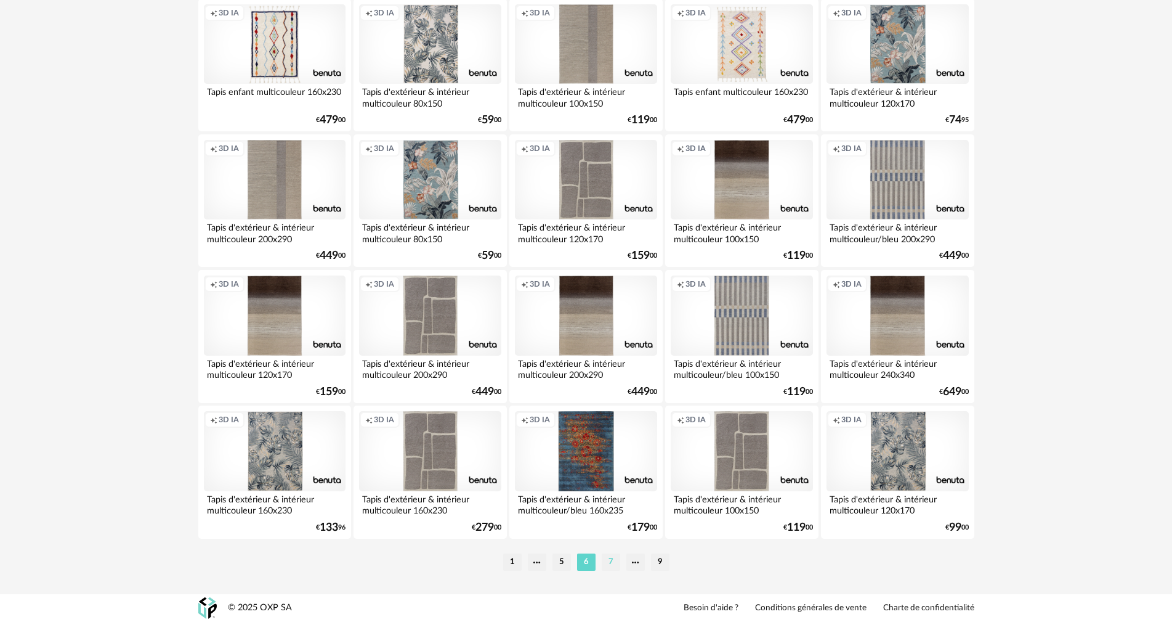
click at [616, 565] on li "7" at bounding box center [611, 561] width 18 height 17
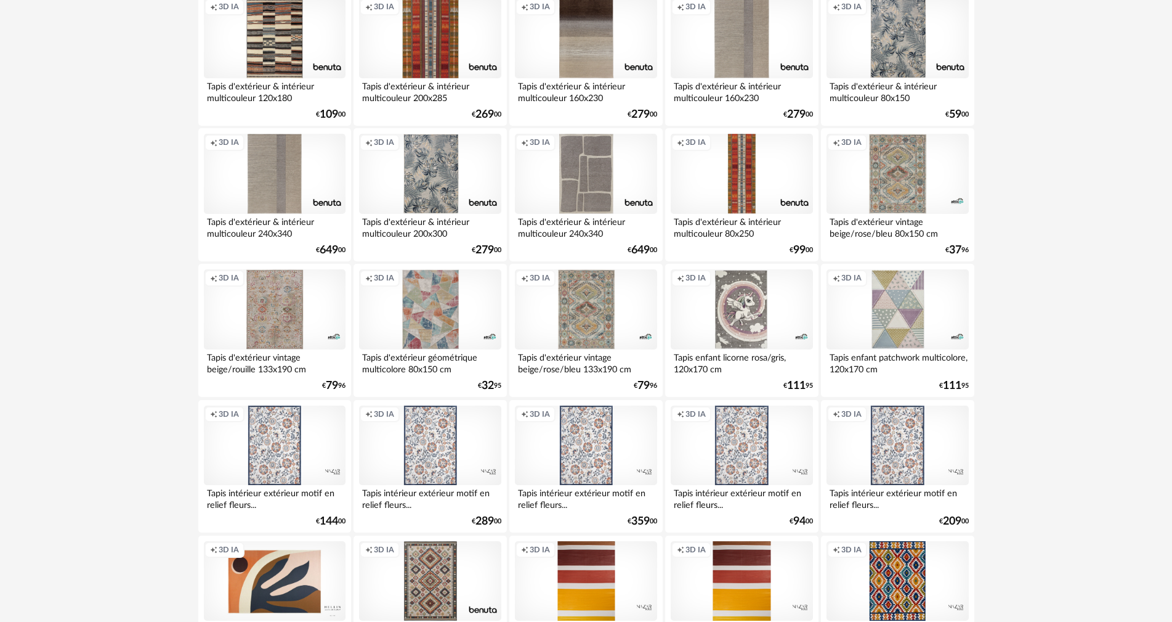
scroll to position [214, 0]
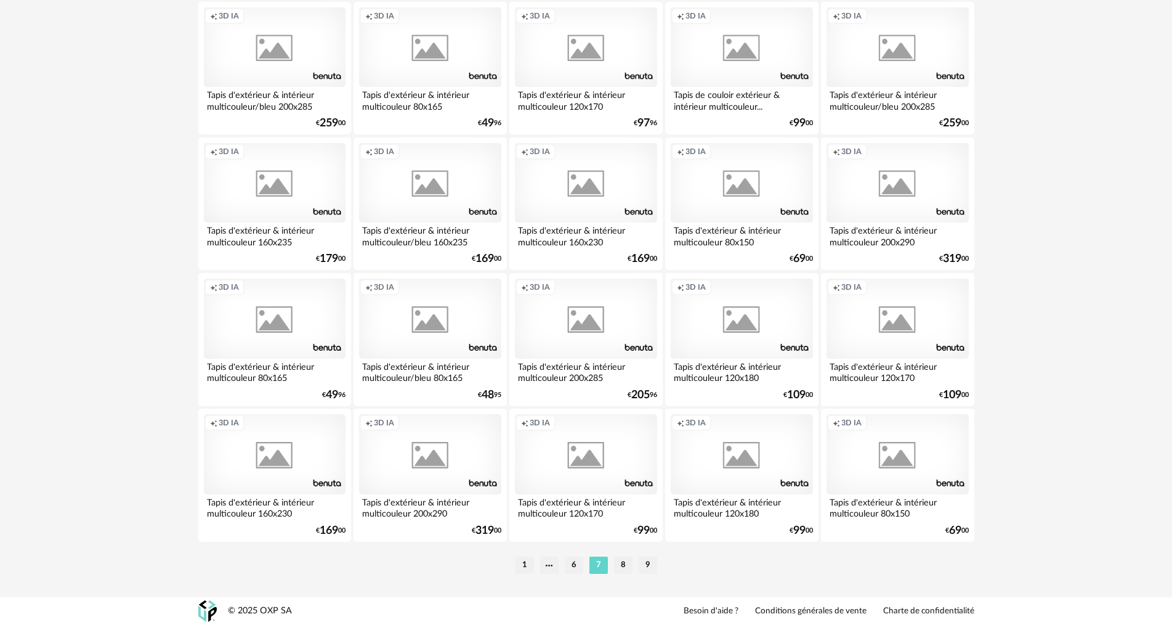
scroll to position [2349, 0]
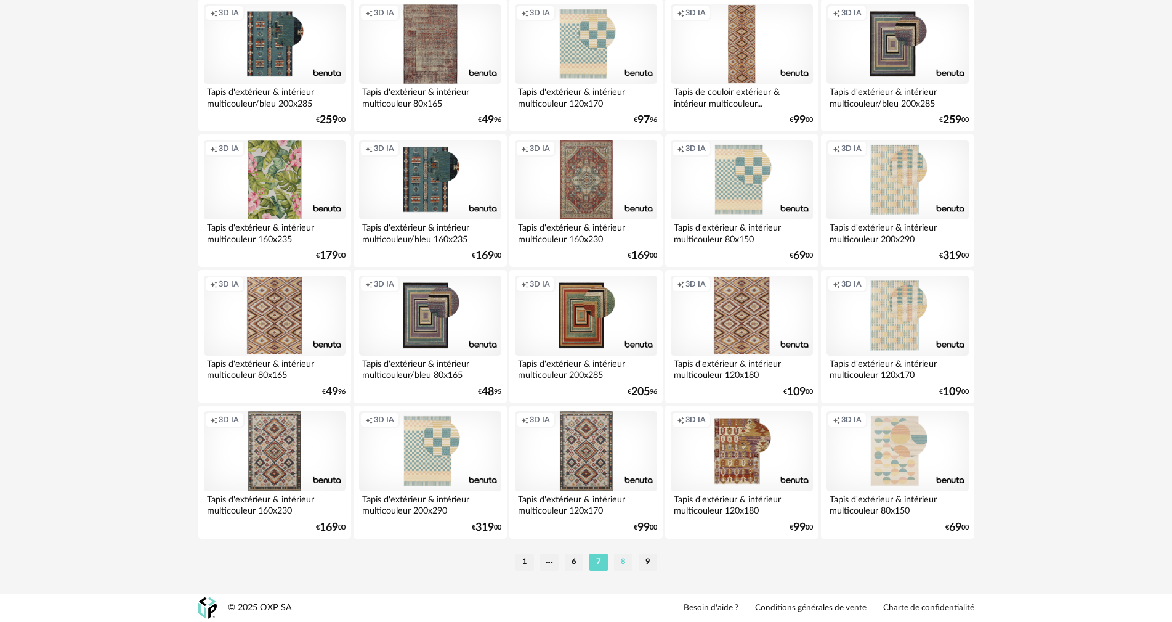
click at [624, 563] on li "8" at bounding box center [623, 561] width 18 height 17
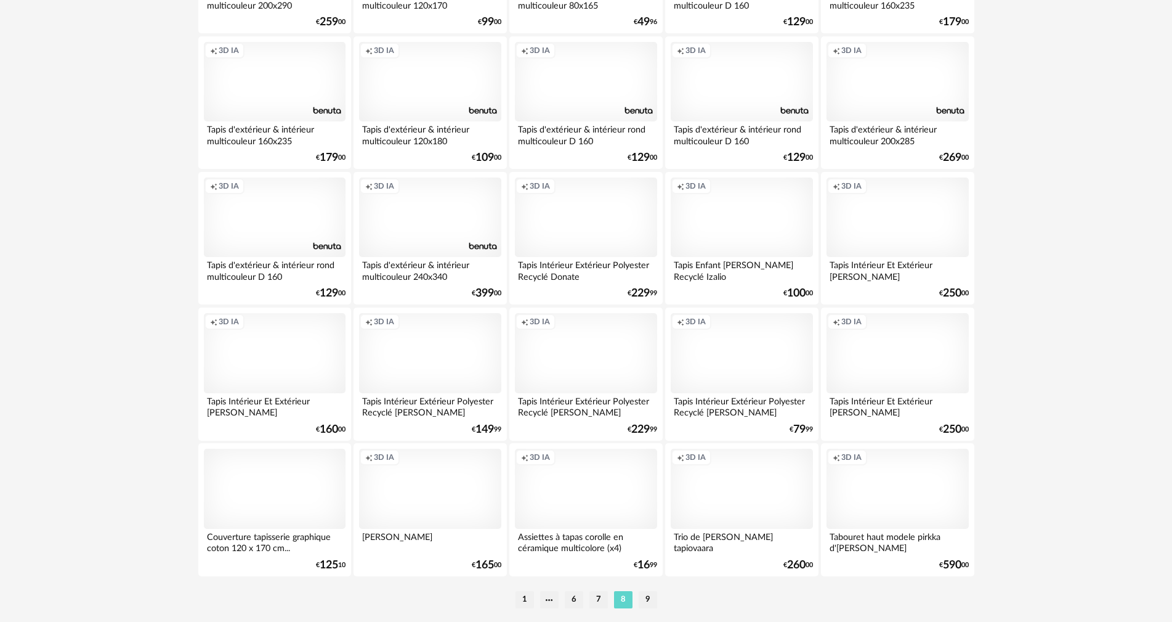
scroll to position [2349, 0]
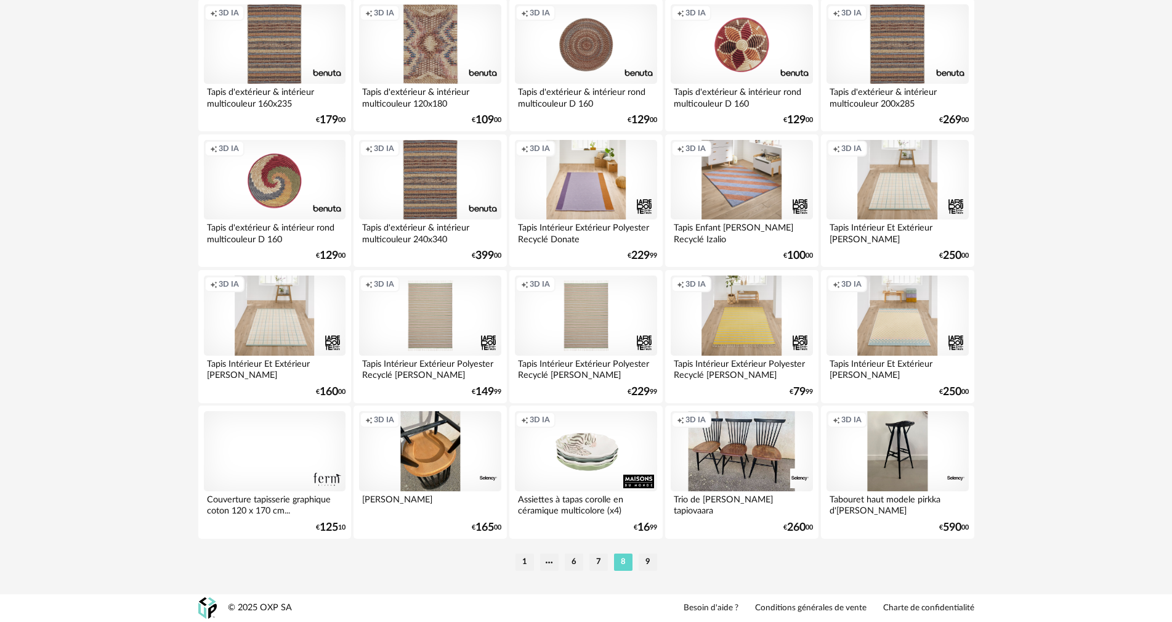
drag, startPoint x: 638, startPoint y: 559, endPoint x: 641, endPoint y: 549, distance: 10.8
click at [639, 559] on li "9" at bounding box center [648, 561] width 18 height 17
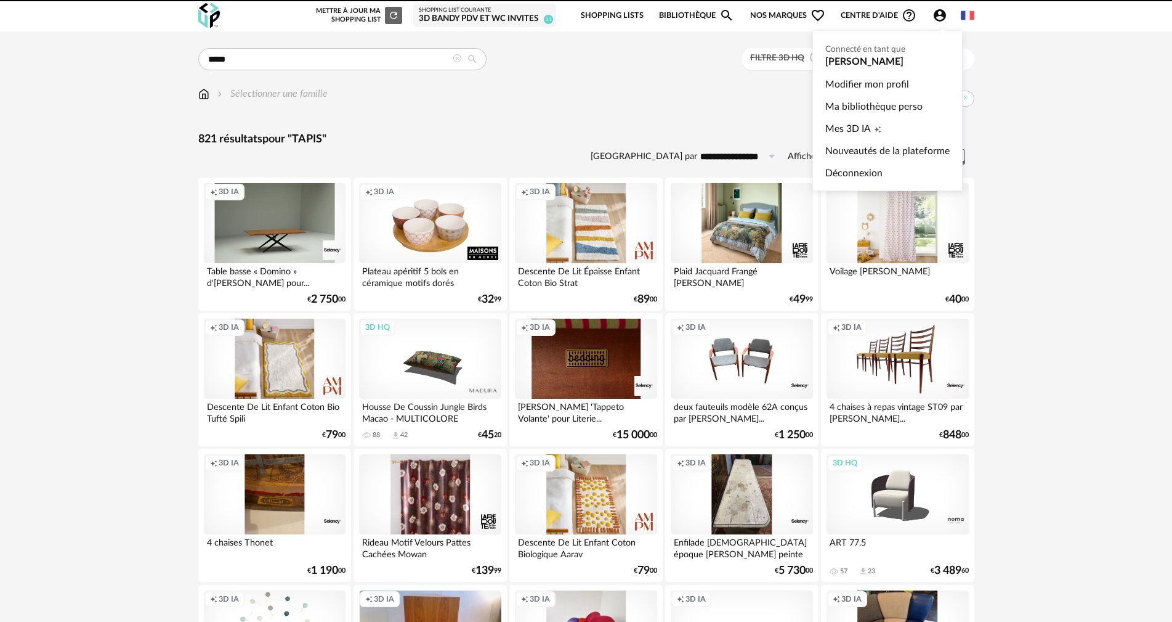
click at [941, 13] on icon "Account Circle icon" at bounding box center [940, 15] width 15 height 15
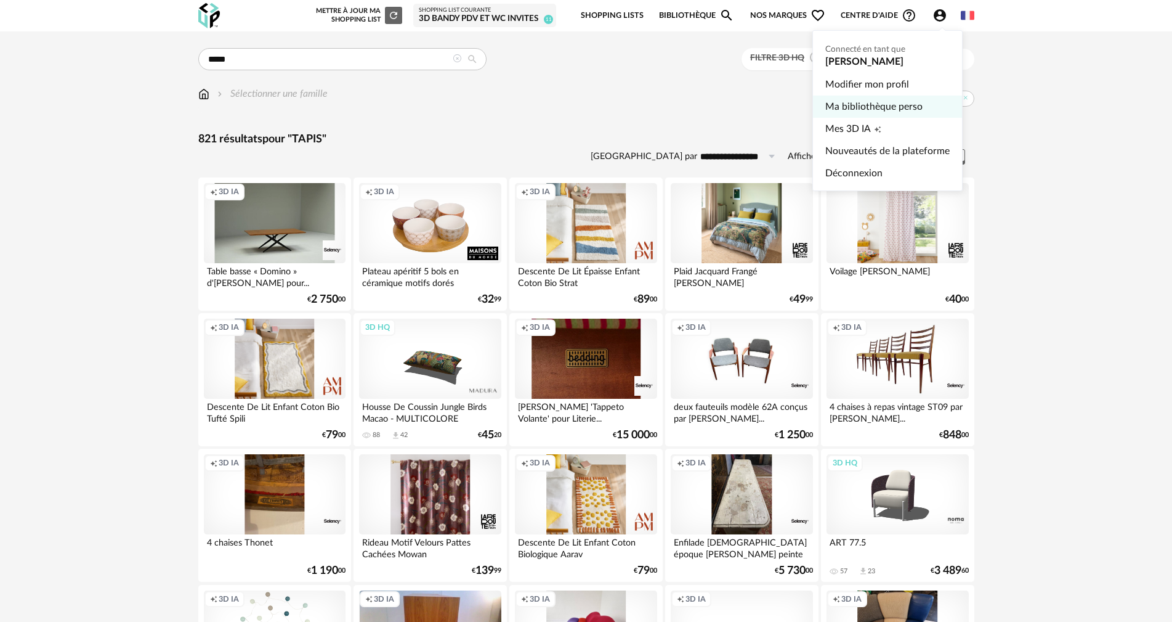
click at [869, 112] on link "Ma bibliothèque perso" at bounding box center [888, 106] width 124 height 22
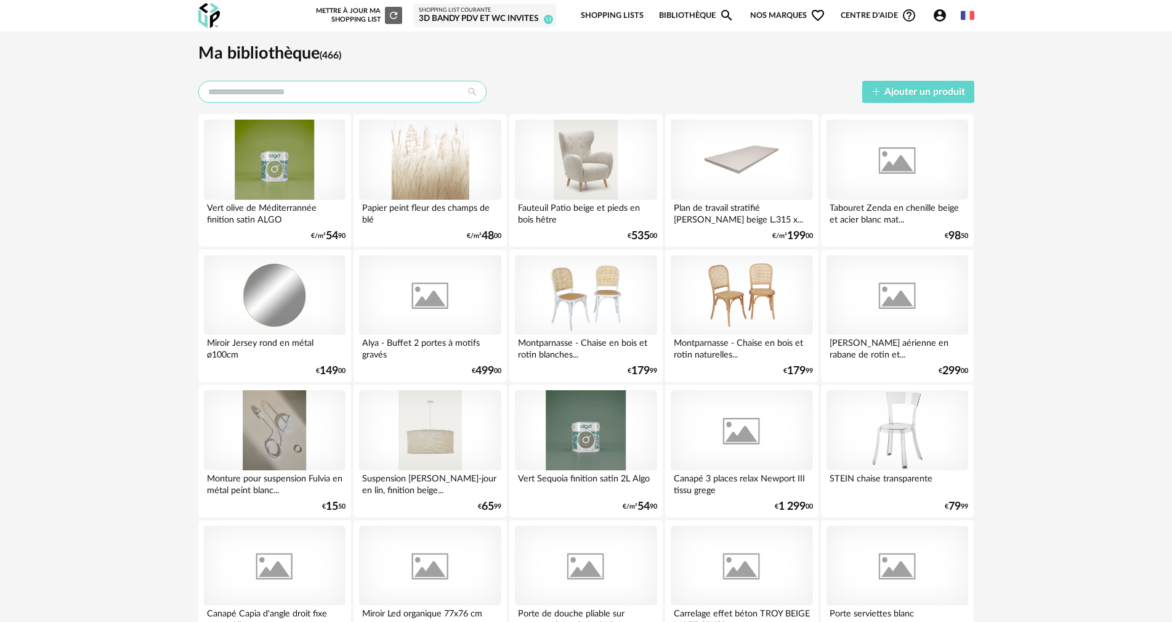
click at [320, 97] on input "text" at bounding box center [342, 92] width 288 height 22
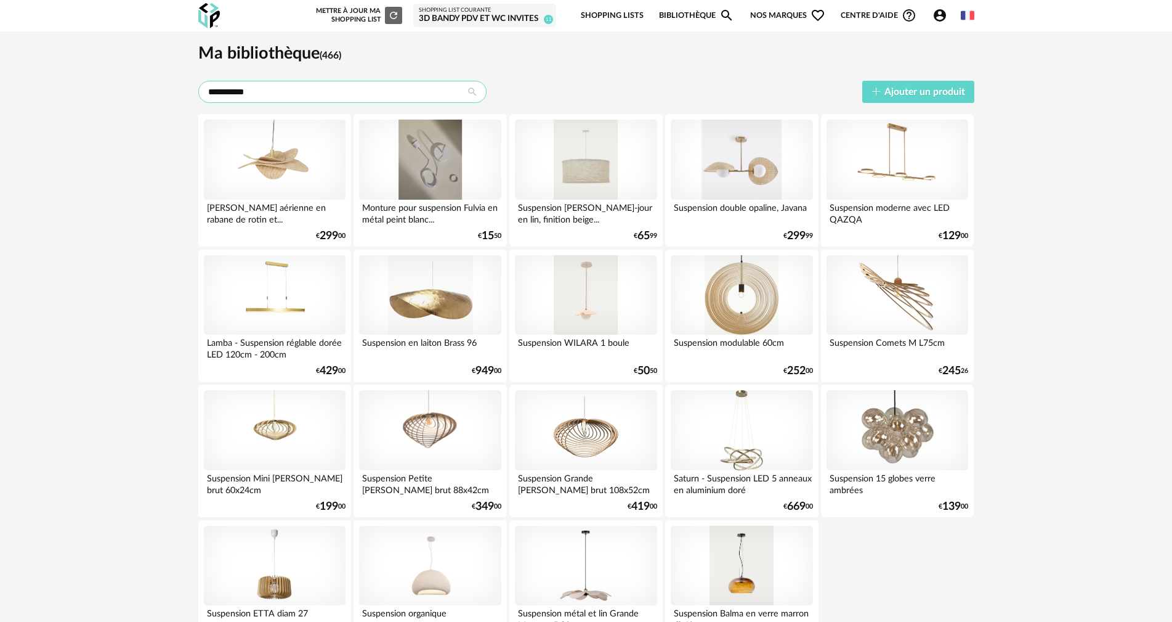
click at [321, 83] on input "**********" at bounding box center [342, 92] width 288 height 22
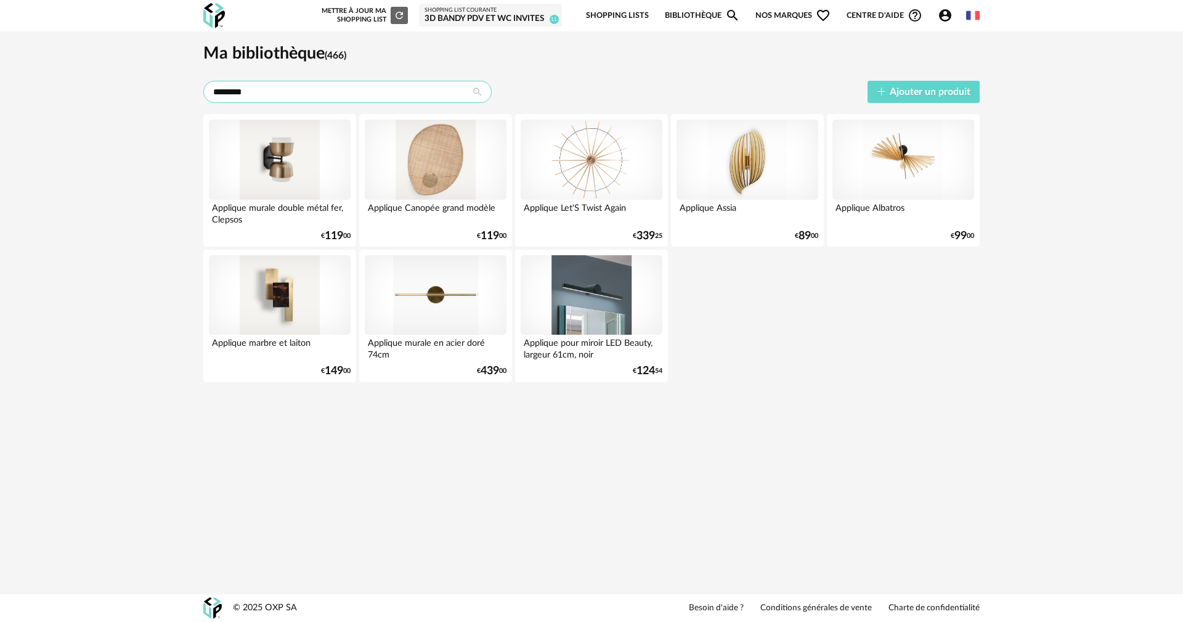
type input "********"
click at [262, 88] on input "********" at bounding box center [347, 92] width 288 height 22
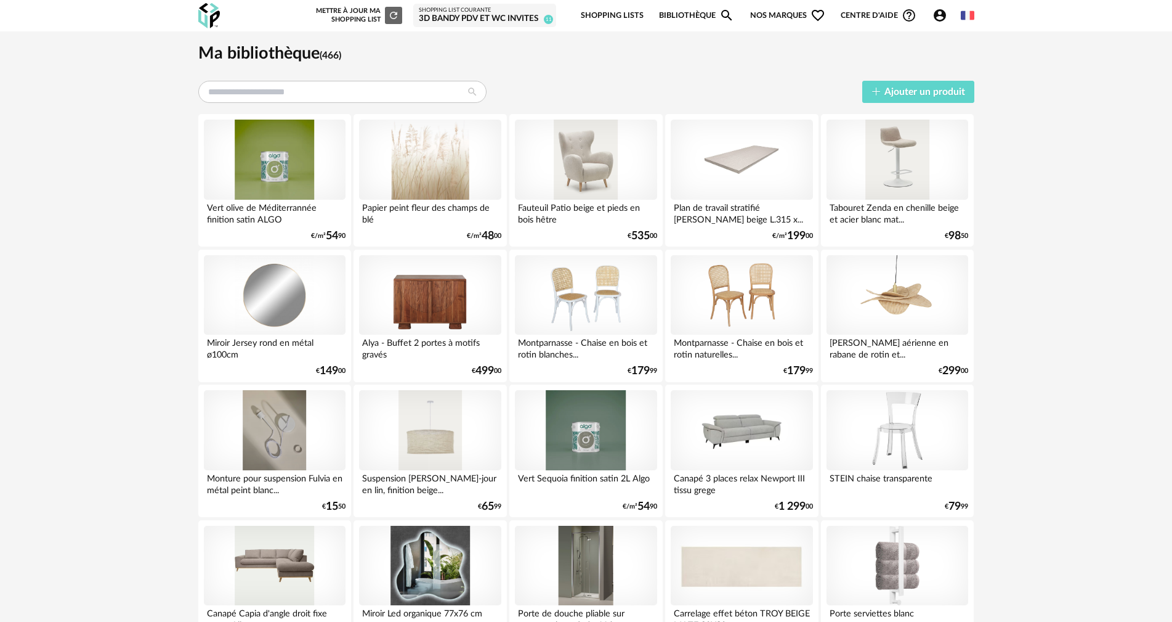
click at [680, 14] on link "Bibliothèque Magnify icon" at bounding box center [696, 15] width 75 height 29
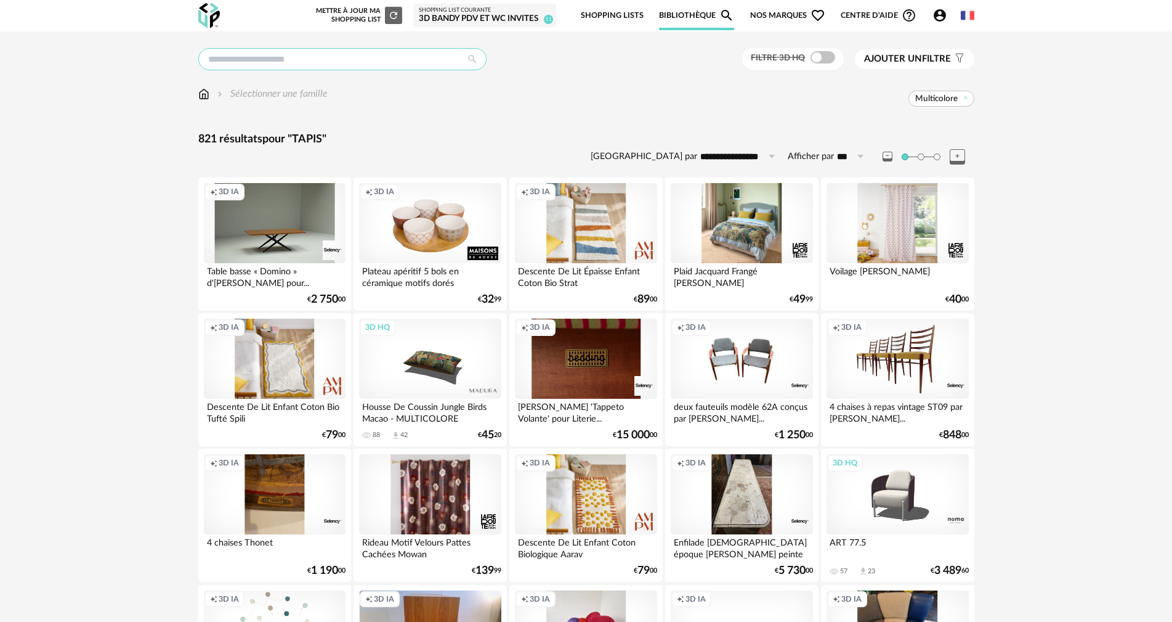
click at [289, 54] on input "text" at bounding box center [342, 59] width 288 height 22
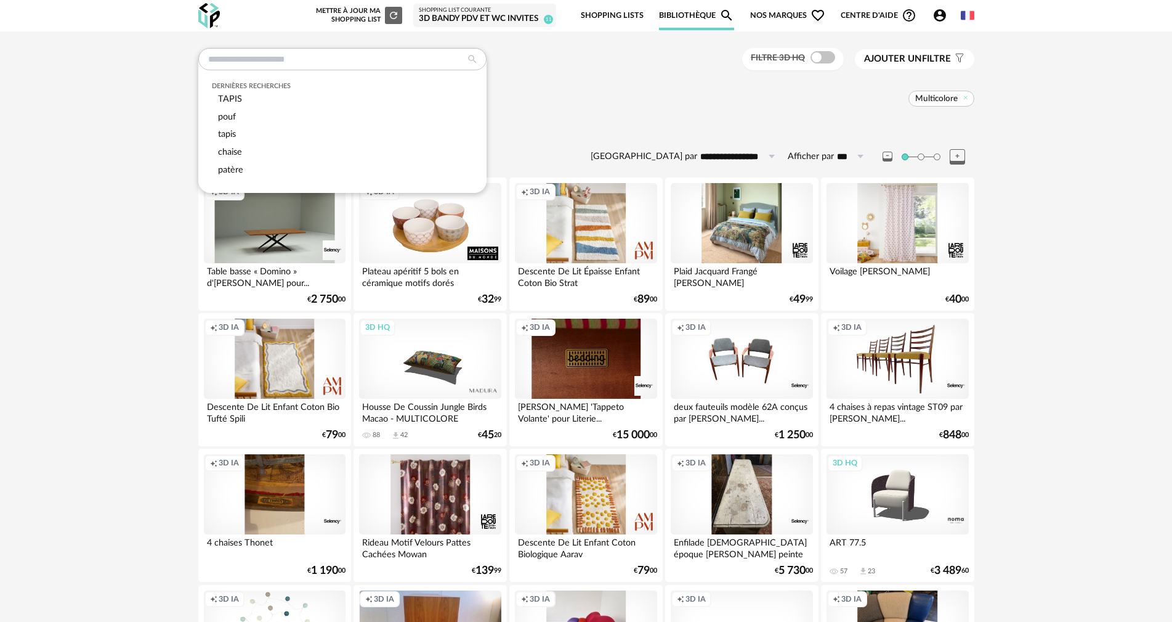
click at [630, 76] on div "**********" at bounding box center [586, 535] width 798 height 975
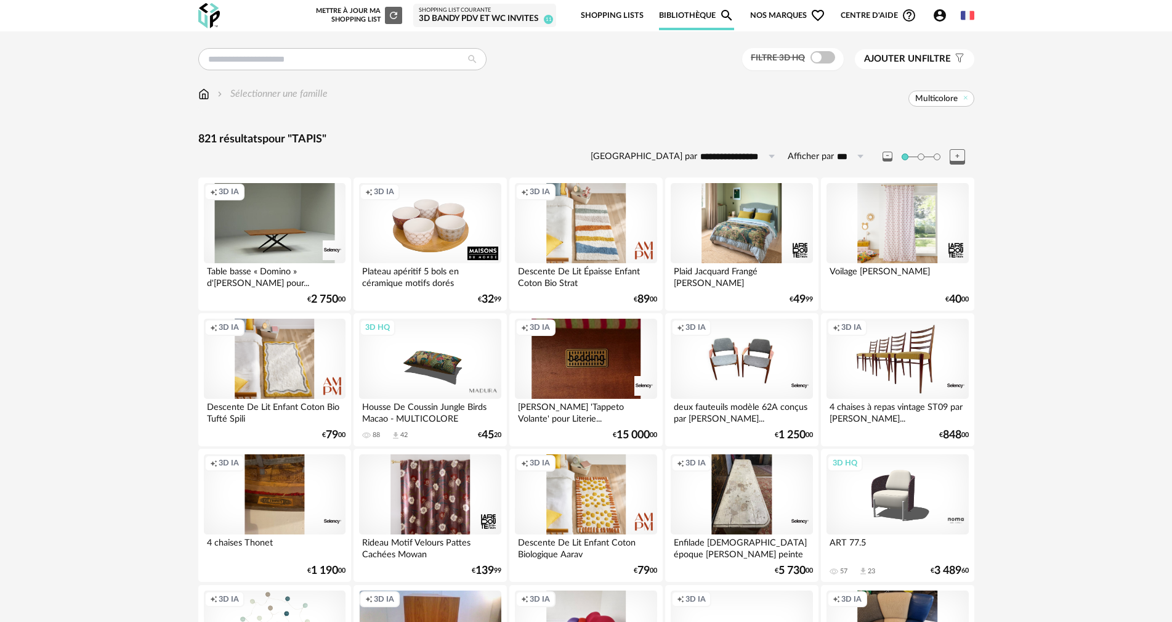
click at [243, 144] on div "821 résultats pour "TAPIS"" at bounding box center [586, 139] width 776 height 14
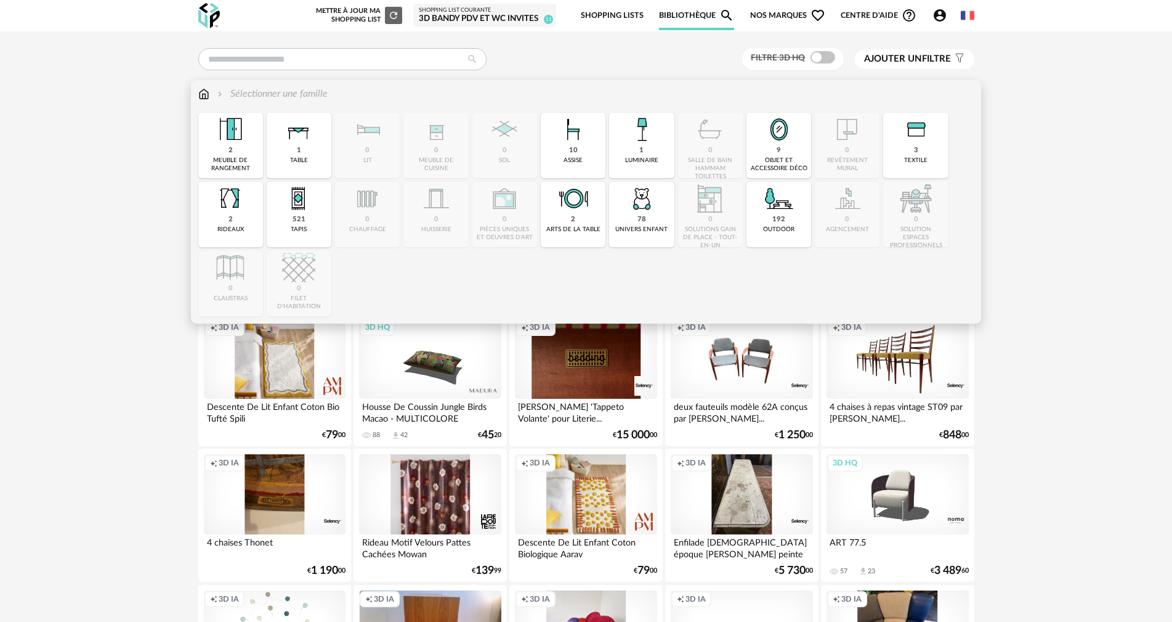
click at [203, 94] on img at bounding box center [203, 94] width 11 height 14
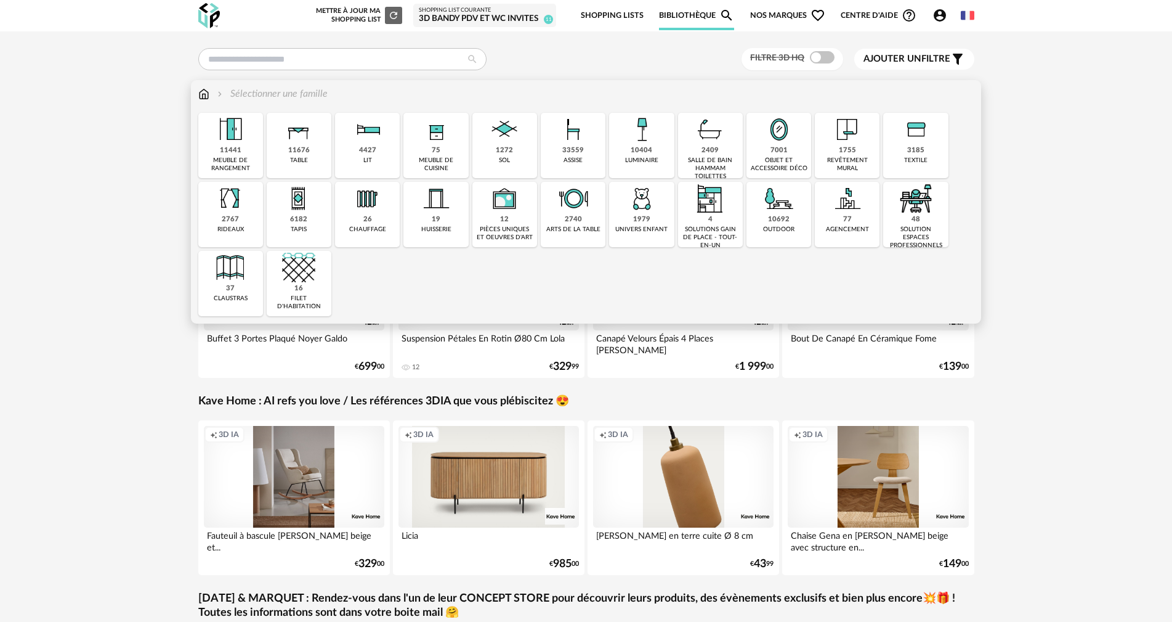
click at [648, 138] on img at bounding box center [641, 129] width 33 height 33
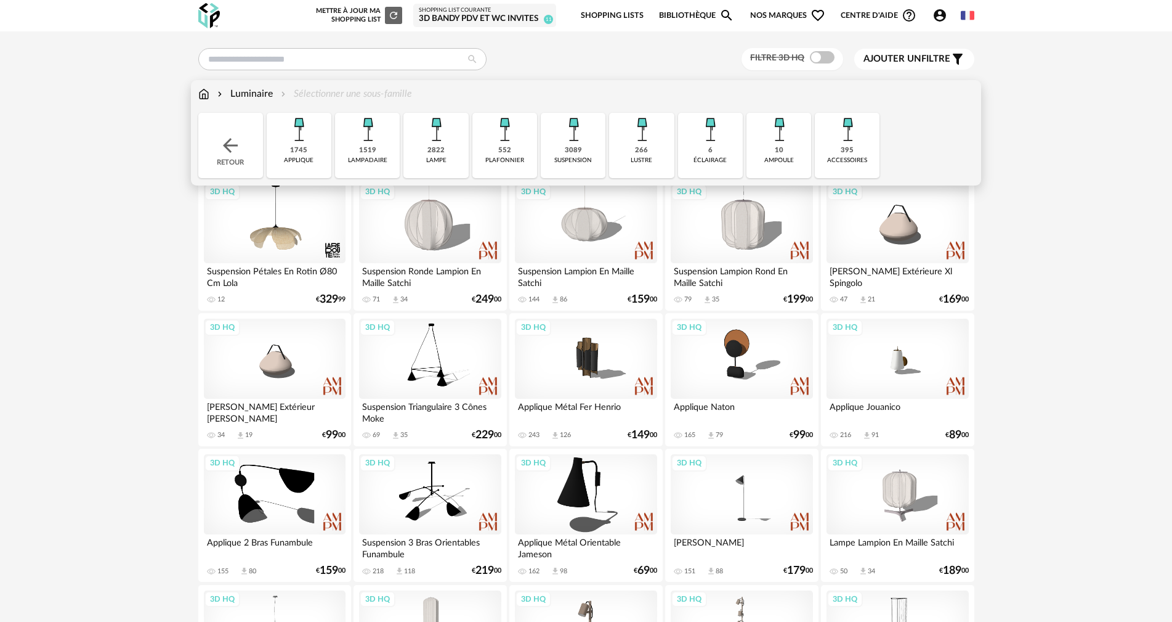
click at [300, 152] on div "1745" at bounding box center [298, 150] width 17 height 9
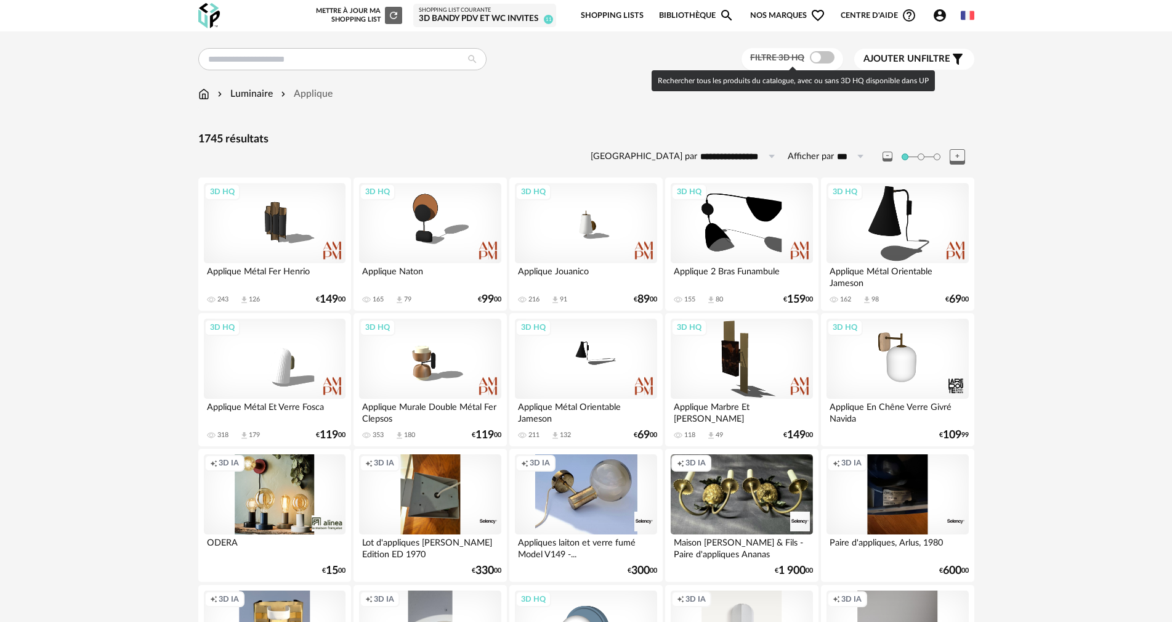
click at [820, 55] on span at bounding box center [822, 57] width 25 height 12
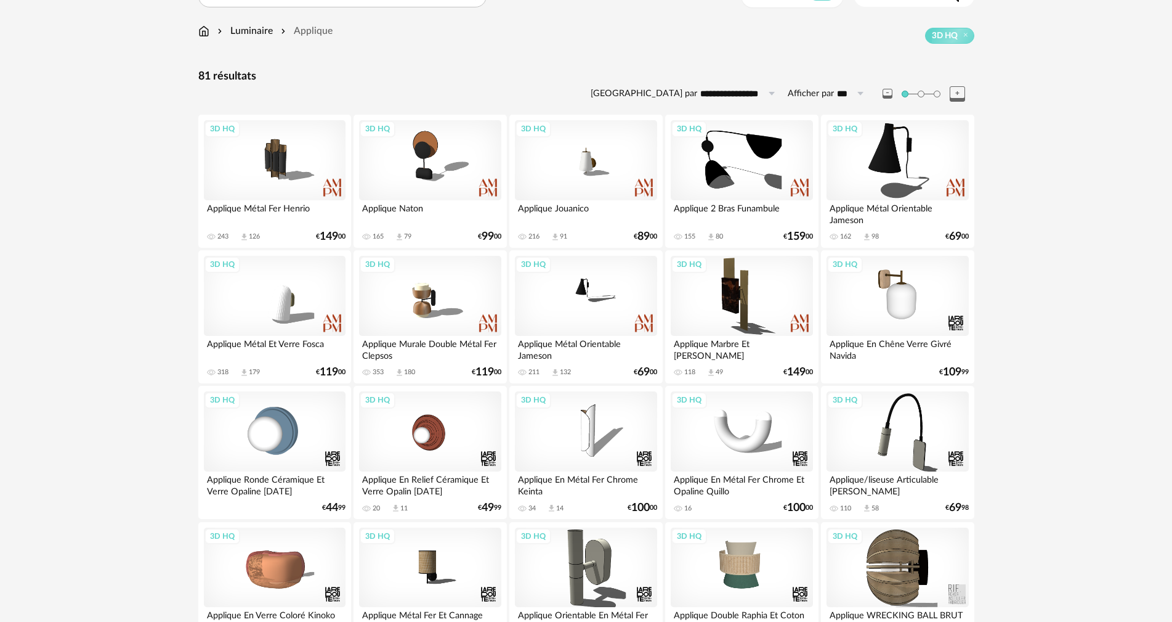
scroll to position [53, 0]
